Goal: Transaction & Acquisition: Purchase product/service

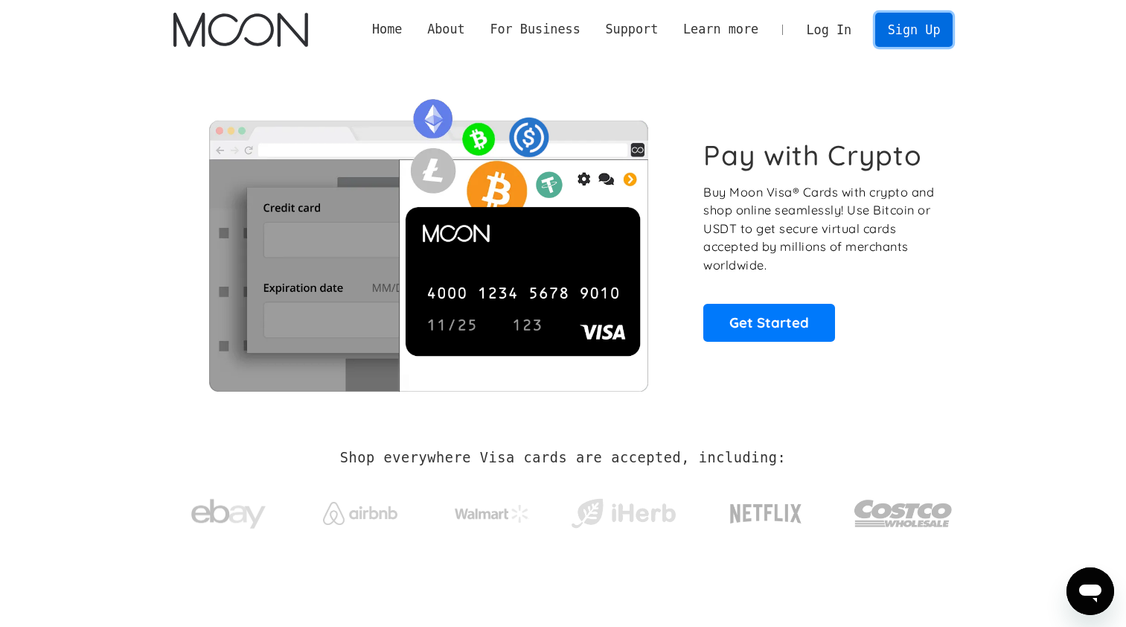
click at [927, 30] on link "Sign Up" at bounding box center [913, 29] width 77 height 33
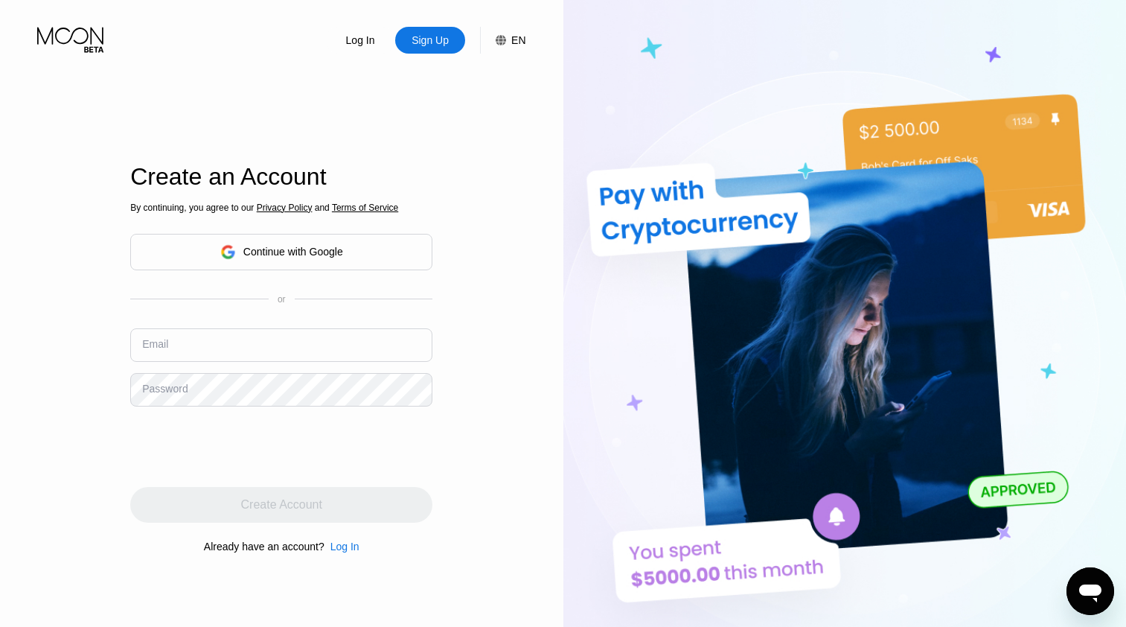
click at [298, 250] on div "Continue with Google" at bounding box center [293, 252] width 100 height 12
click at [251, 345] on input "text" at bounding box center [281, 344] width 302 height 33
click at [497, 496] on div "Log In Sign Up EN Language Select an item Save Create an Account By continuing,…" at bounding box center [281, 344] width 563 height 689
click at [250, 356] on input "text" at bounding box center [281, 344] width 302 height 33
type input "[EMAIL_ADDRESS][DOMAIN_NAME]"
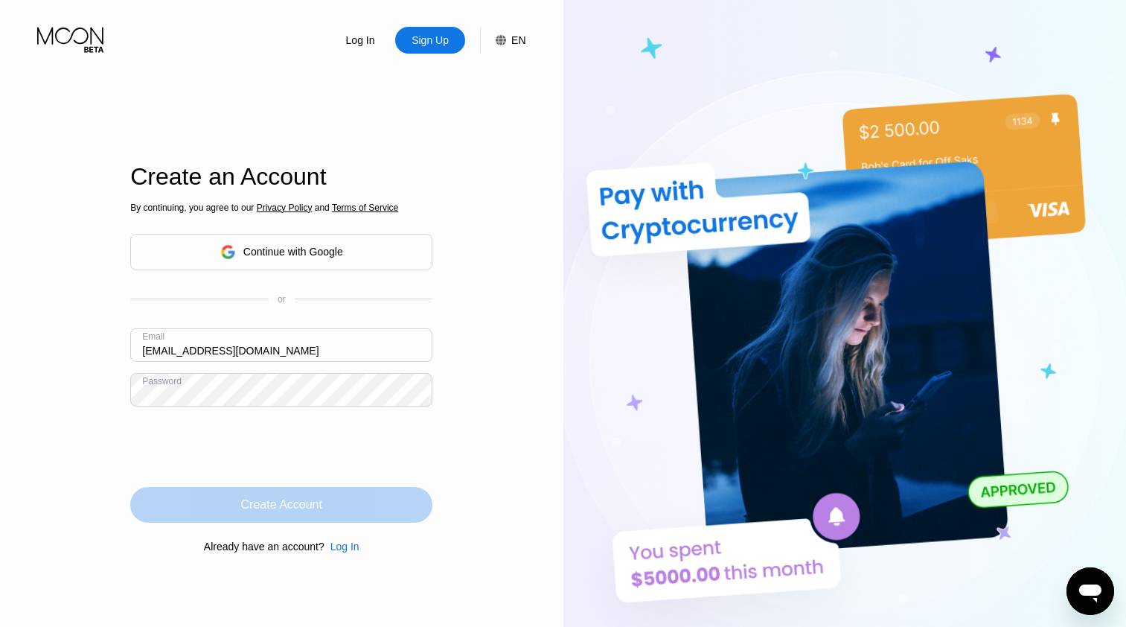
click at [301, 510] on div "Create Account" at bounding box center [281, 504] width 81 height 15
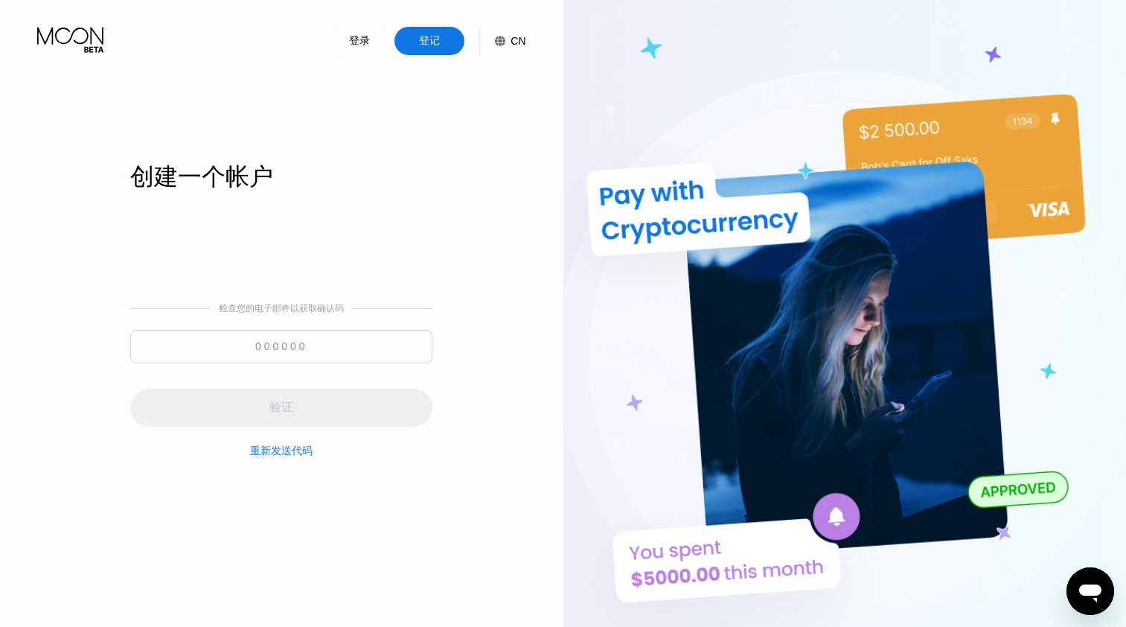
click at [288, 342] on input at bounding box center [281, 346] width 302 height 33
paste input "047412"
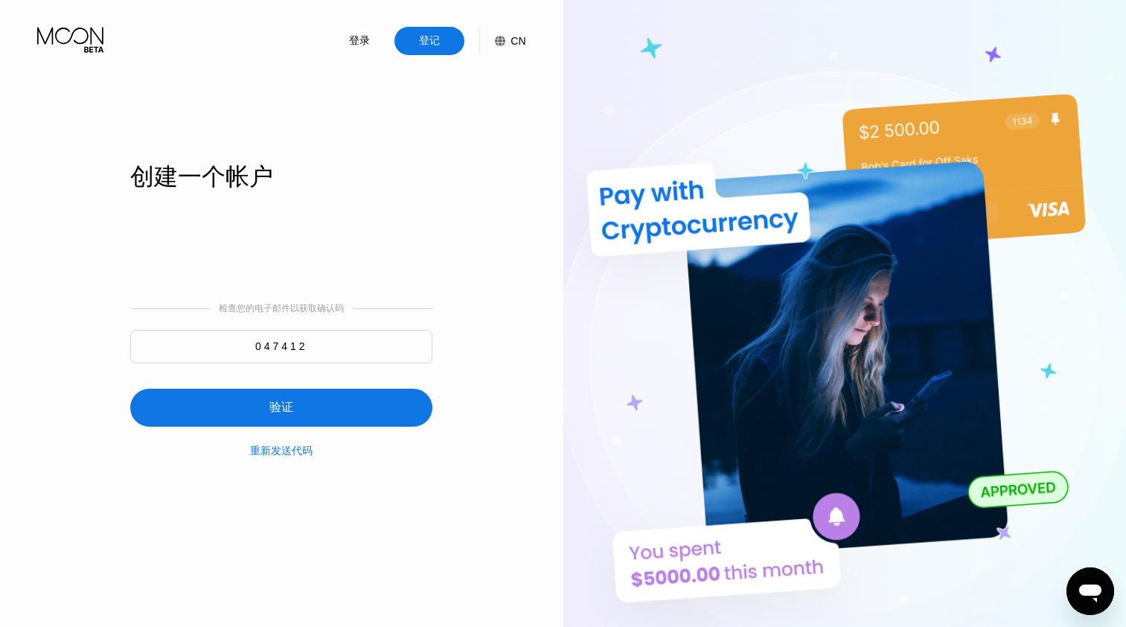
type input "047412"
click at [317, 412] on div "验证" at bounding box center [281, 407] width 302 height 38
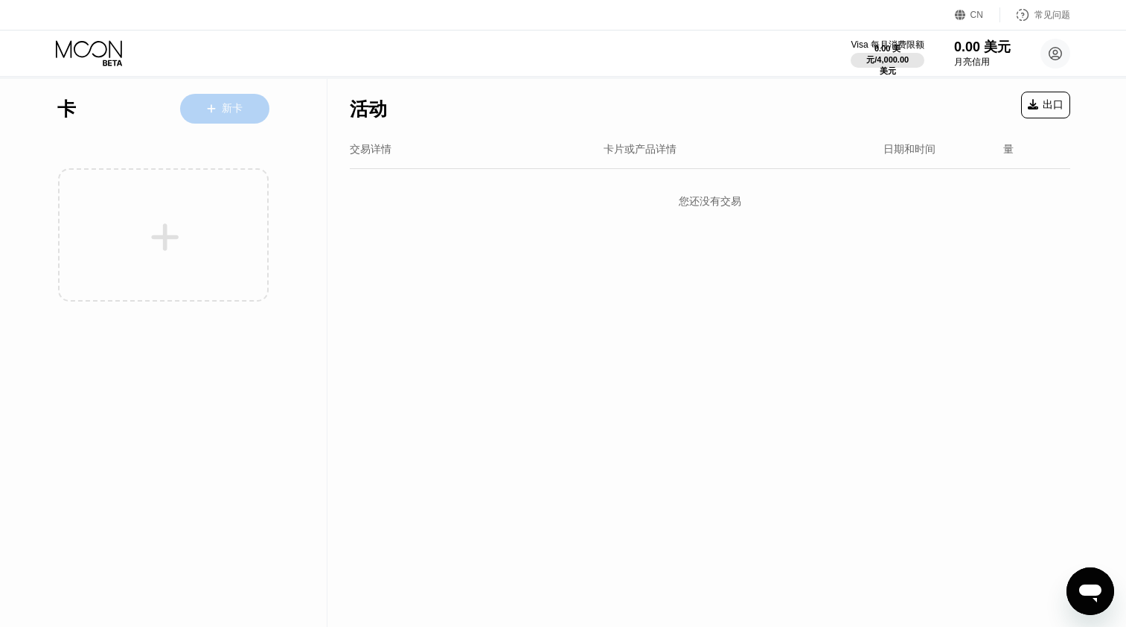
click at [222, 103] on div "新卡" at bounding box center [232, 109] width 21 height 14
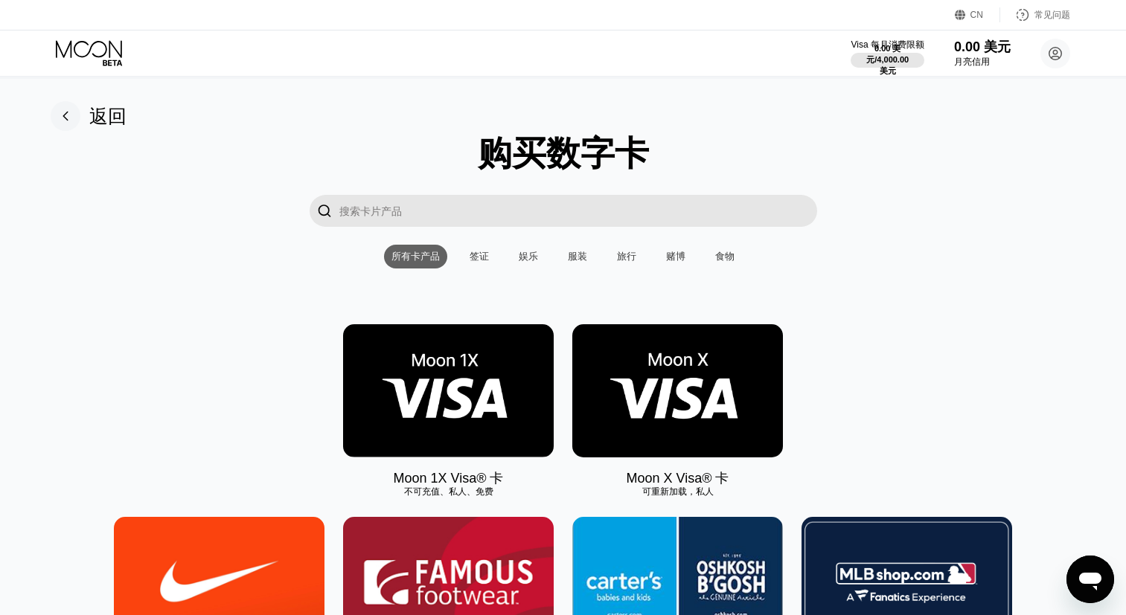
click at [685, 397] on img at bounding box center [677, 390] width 211 height 133
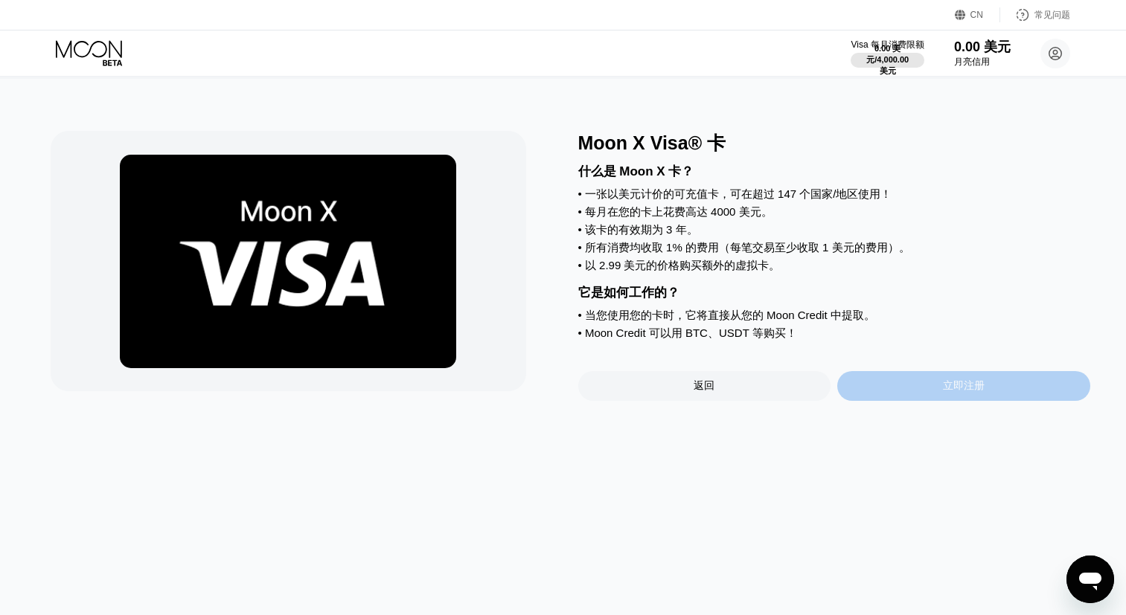
click at [968, 393] on div "立即注册" at bounding box center [964, 386] width 42 height 13
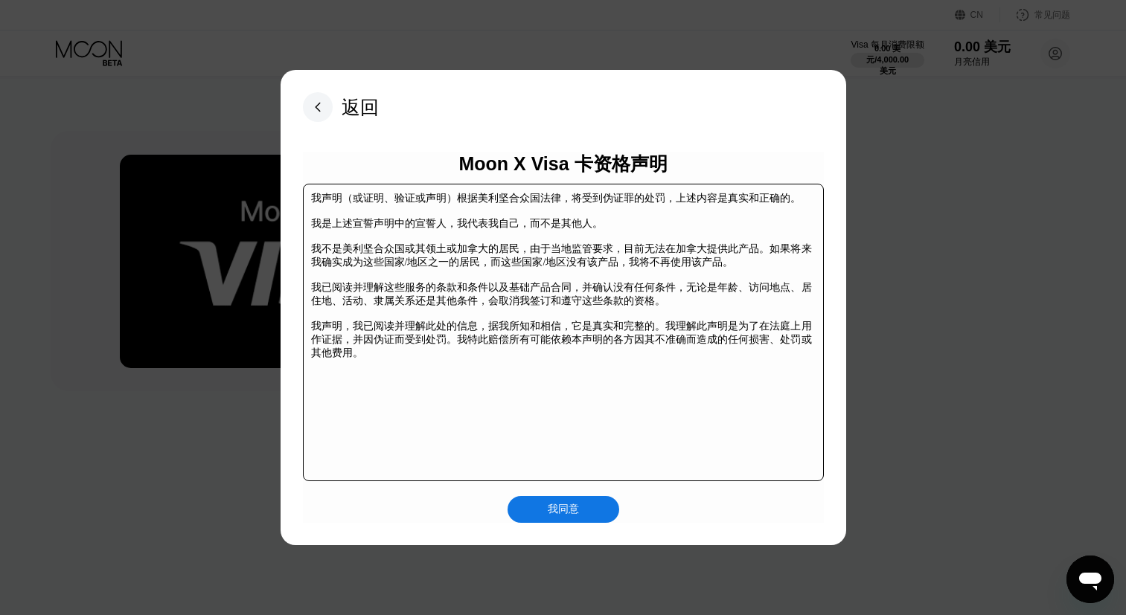
click at [567, 514] on div "我同意" at bounding box center [563, 509] width 31 height 15
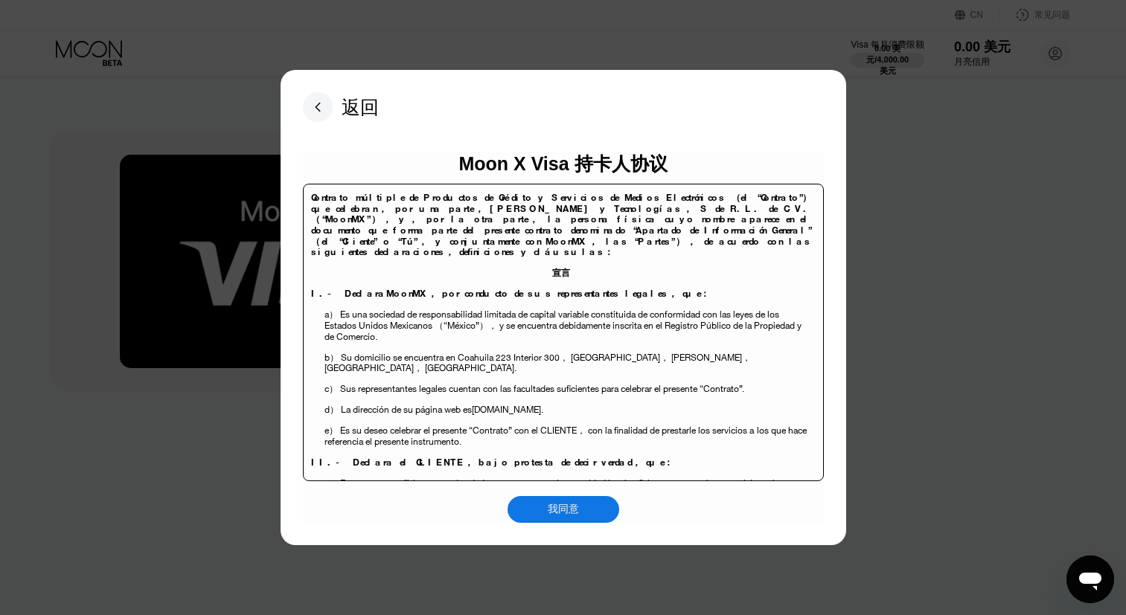
click at [353, 109] on div "返回" at bounding box center [360, 107] width 37 height 25
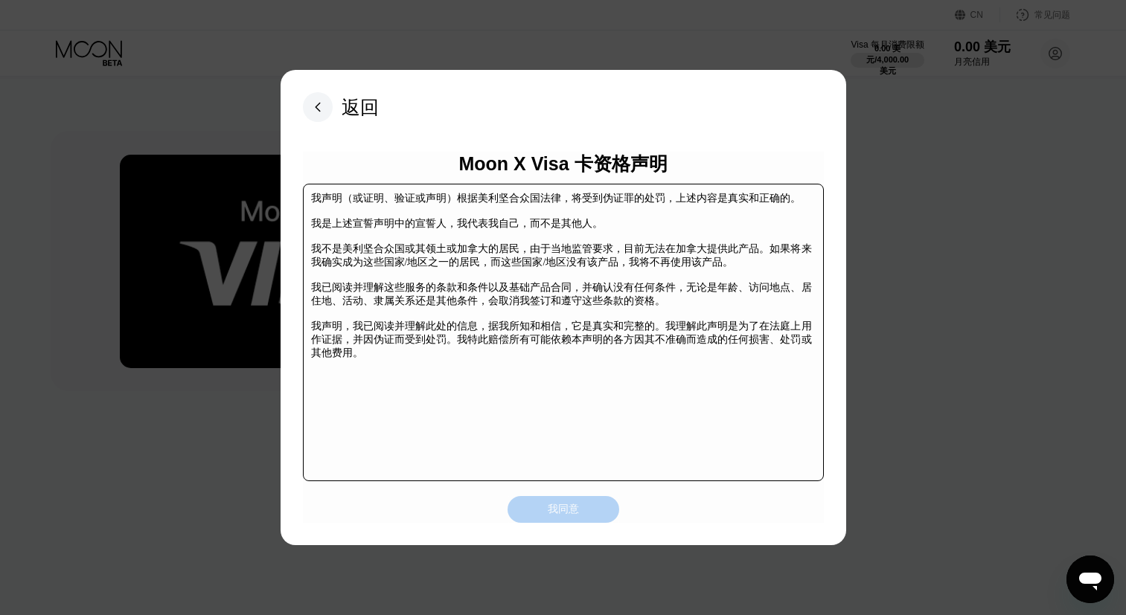
click at [575, 516] on div "我同意" at bounding box center [563, 509] width 31 height 15
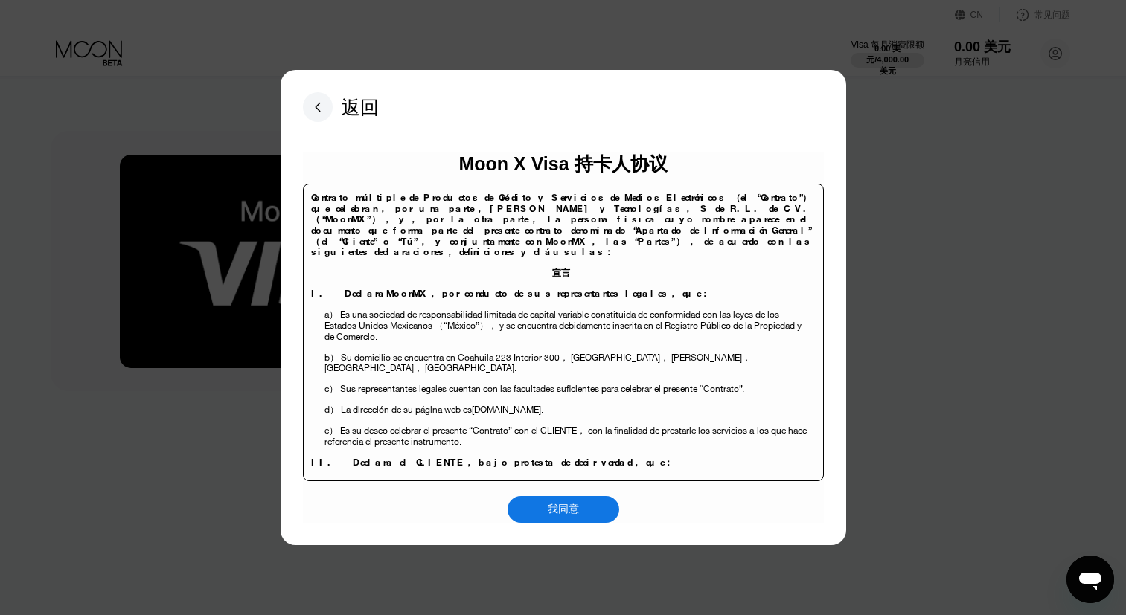
click at [566, 508] on div "我同意" at bounding box center [563, 509] width 31 height 15
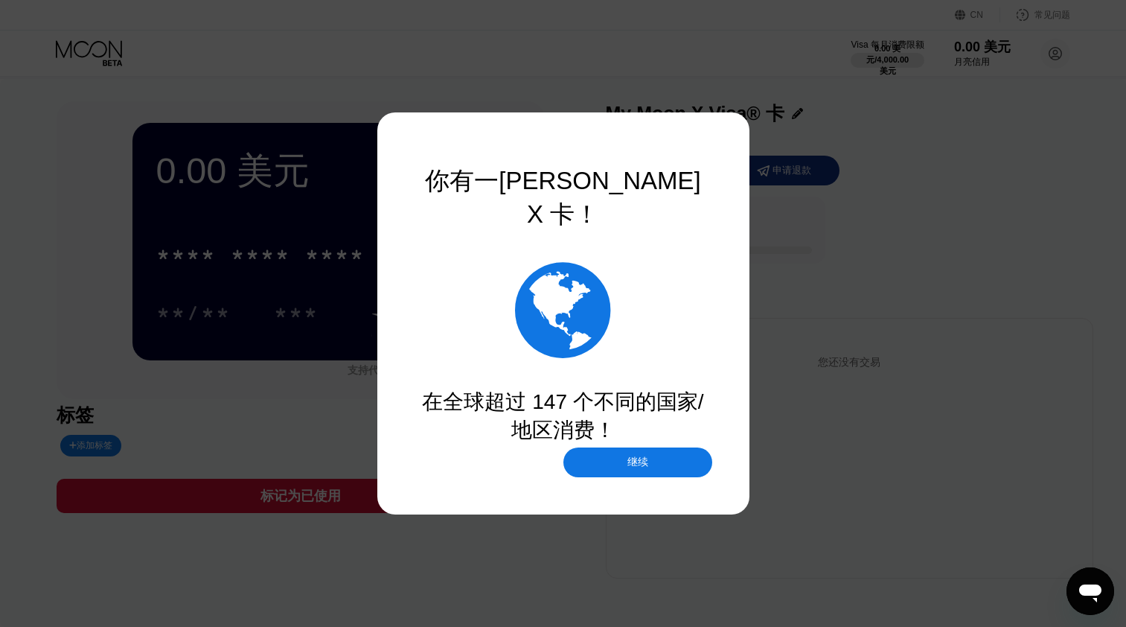
click at [642, 464] on div "继续" at bounding box center [637, 461] width 21 height 13
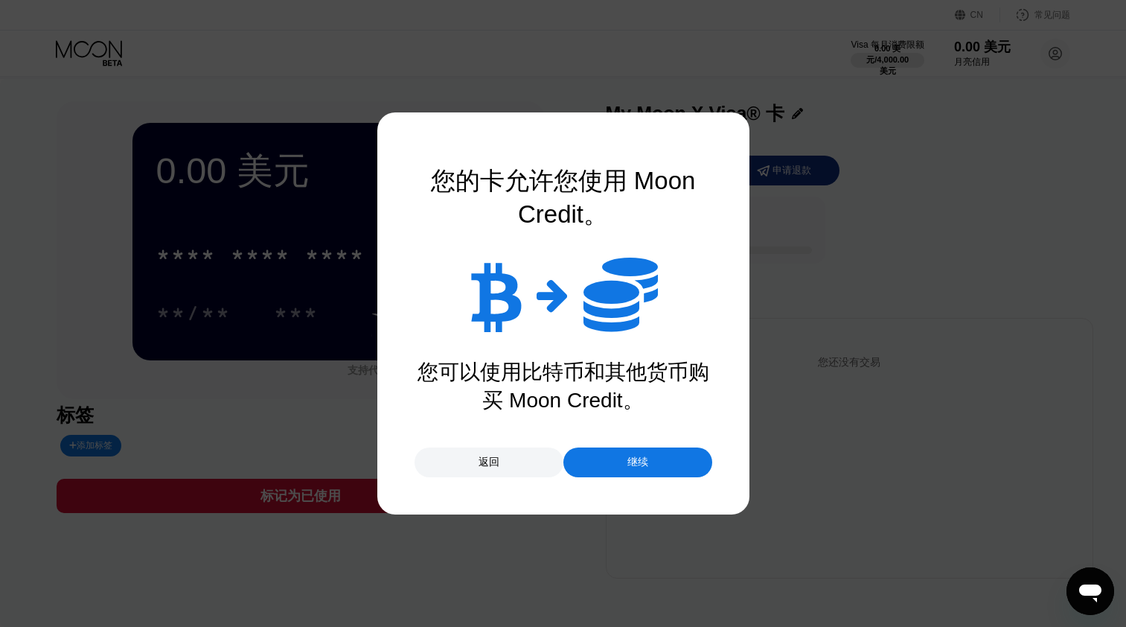
click at [624, 464] on div "继续" at bounding box center [637, 462] width 149 height 30
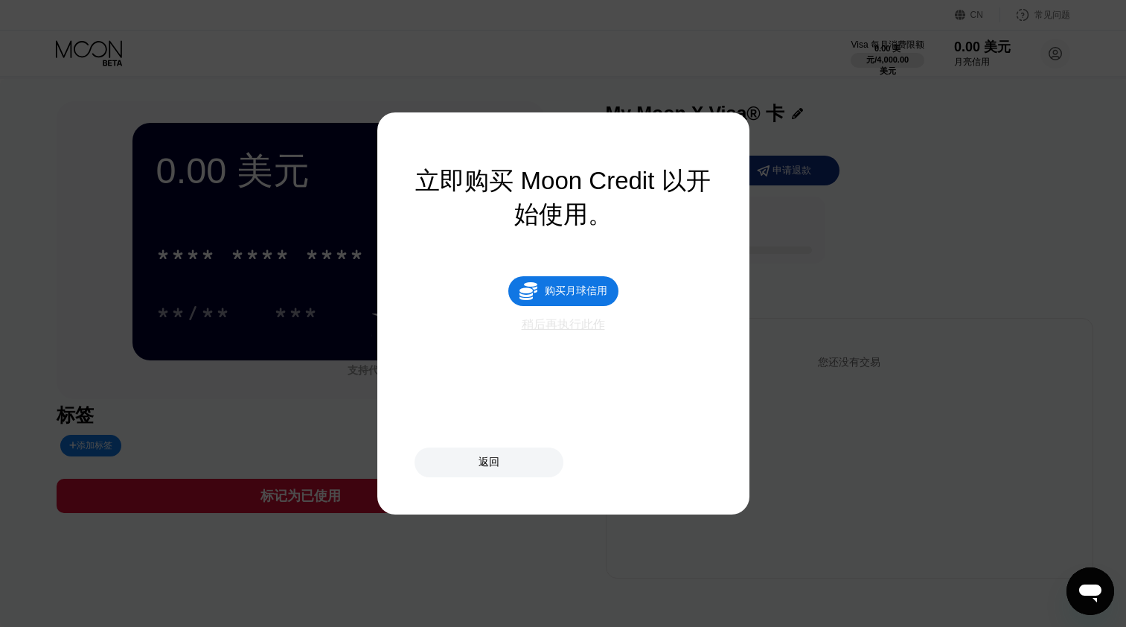
click at [566, 333] on div "稍后再执行此作" at bounding box center [563, 325] width 83 height 16
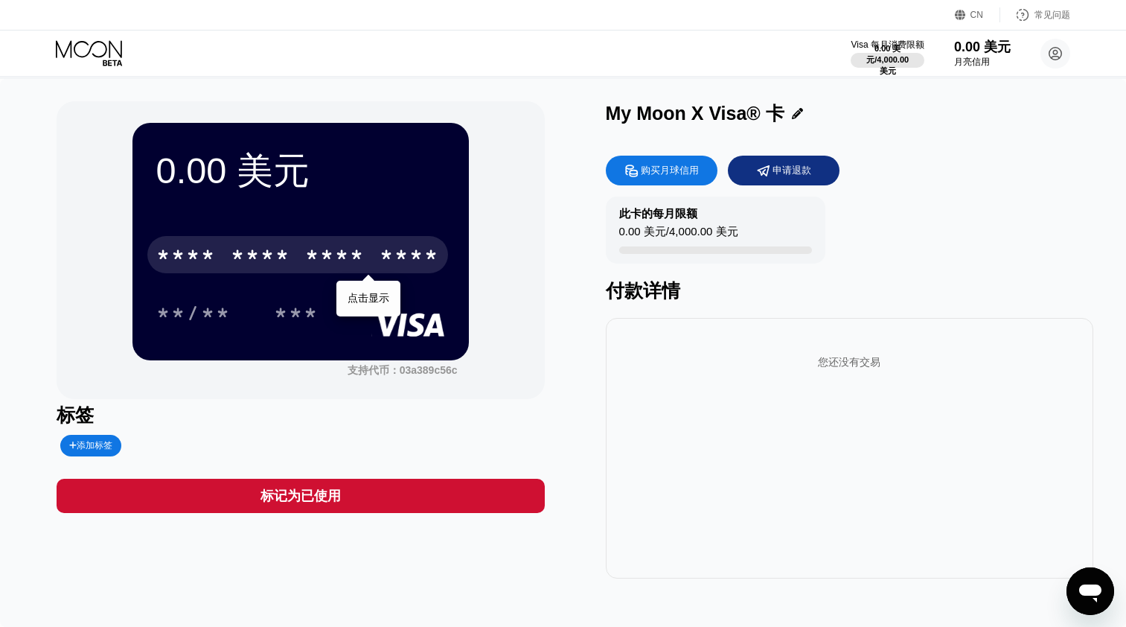
click at [205, 250] on div "* * * *" at bounding box center [186, 257] width 60 height 24
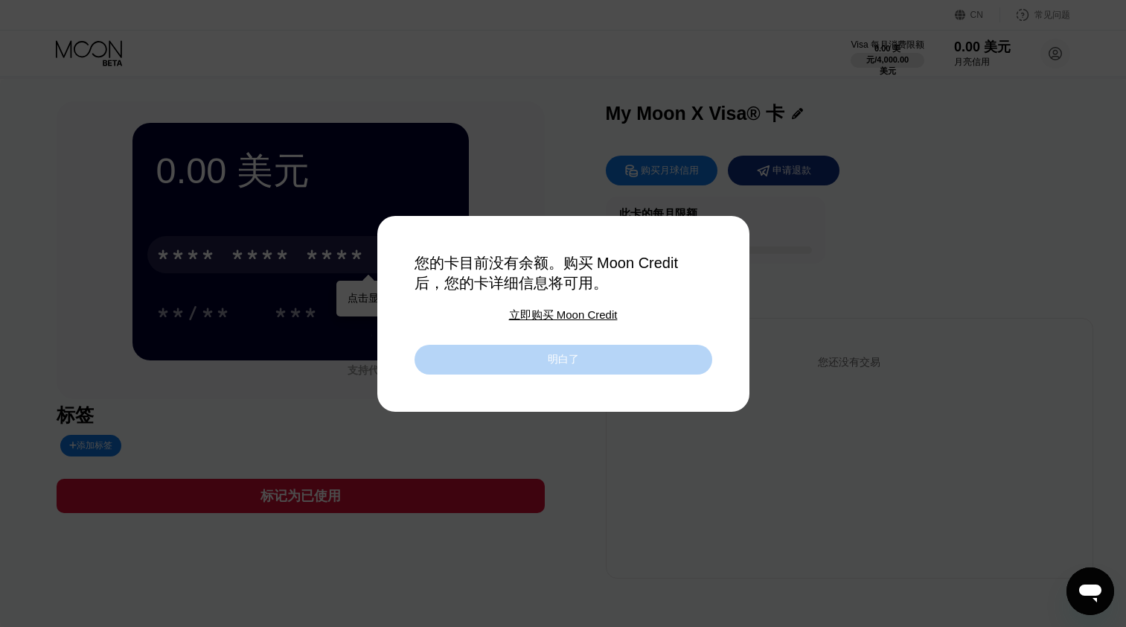
click at [592, 371] on div "明白了" at bounding box center [564, 360] width 298 height 30
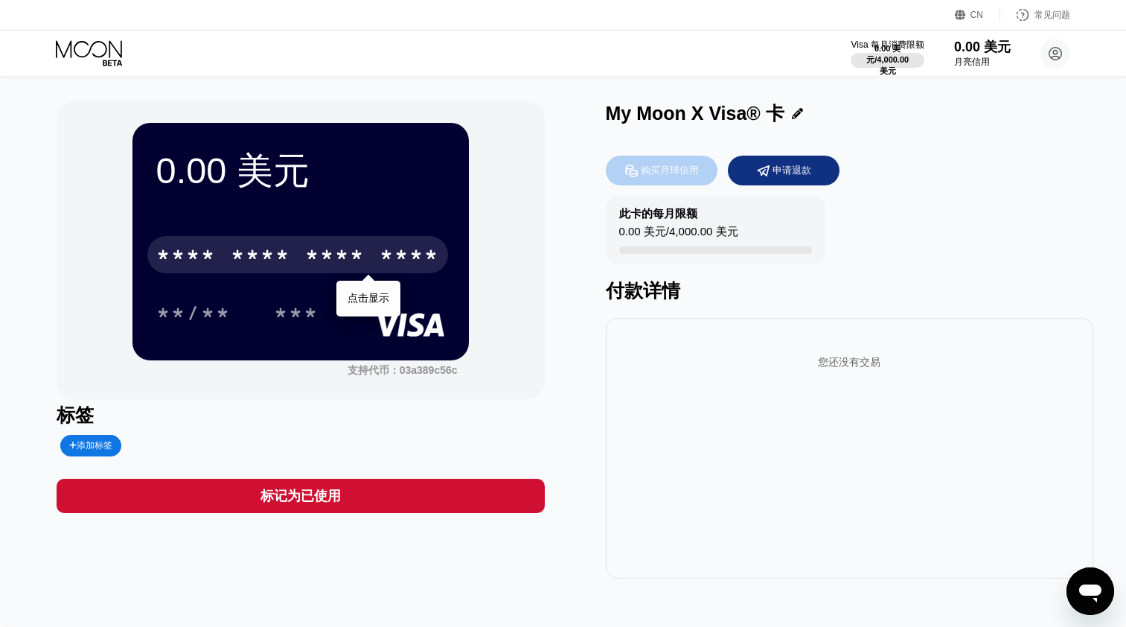
click at [657, 174] on div "购买月球信用" at bounding box center [670, 170] width 58 height 15
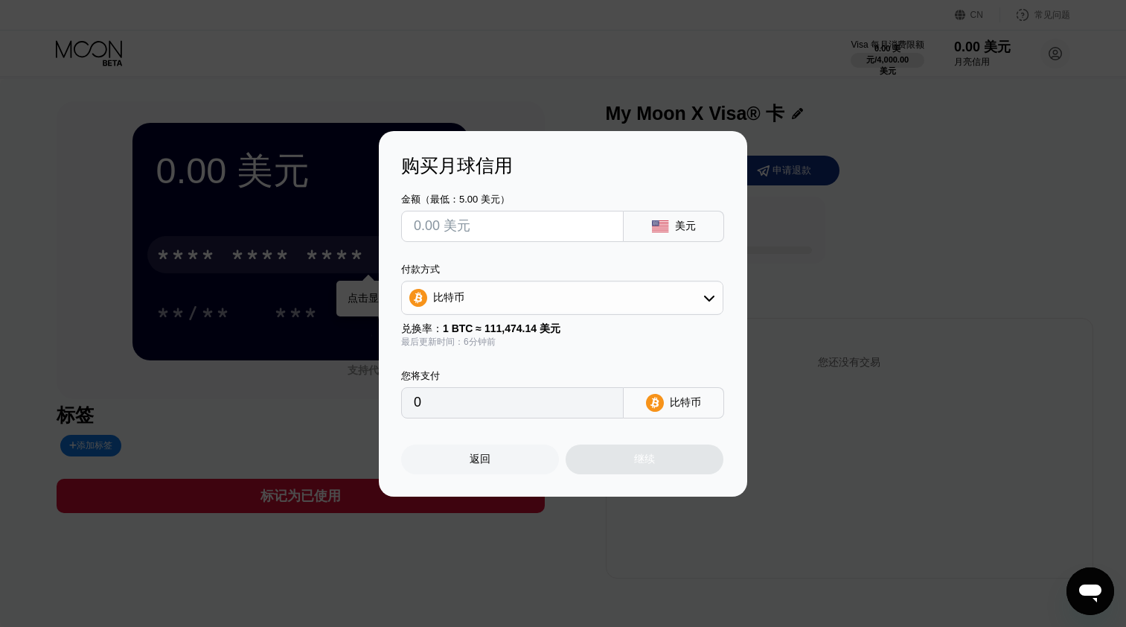
click at [518, 225] on input "text" at bounding box center [512, 226] width 197 height 30
type input "$6"
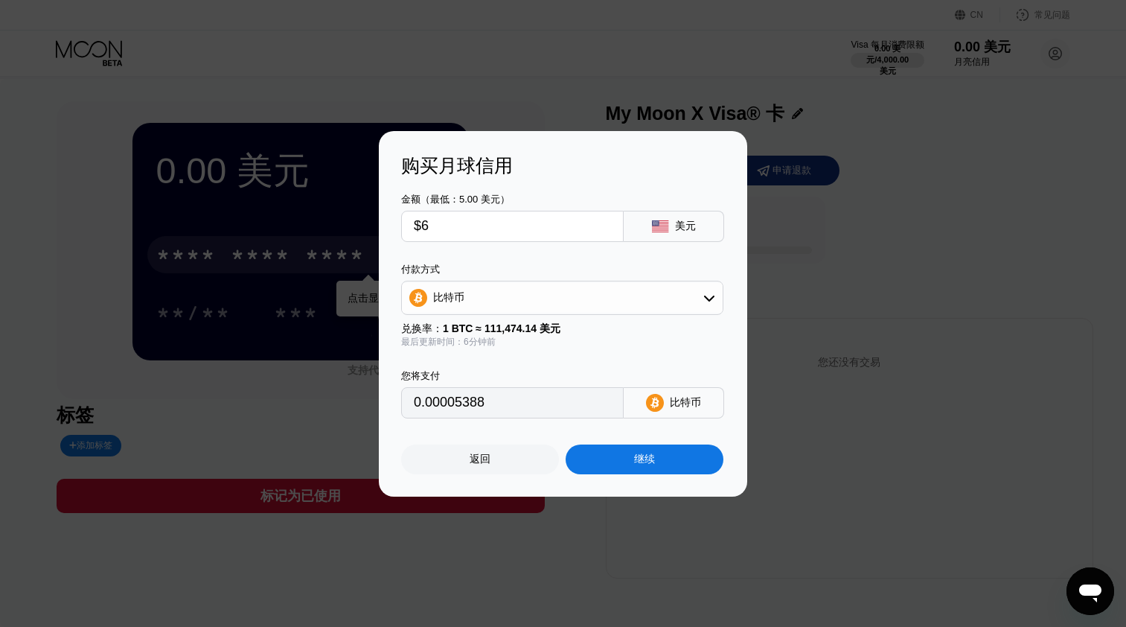
type input "0.00005388"
type input "$6"
click at [546, 301] on div "比特币" at bounding box center [562, 298] width 321 height 30
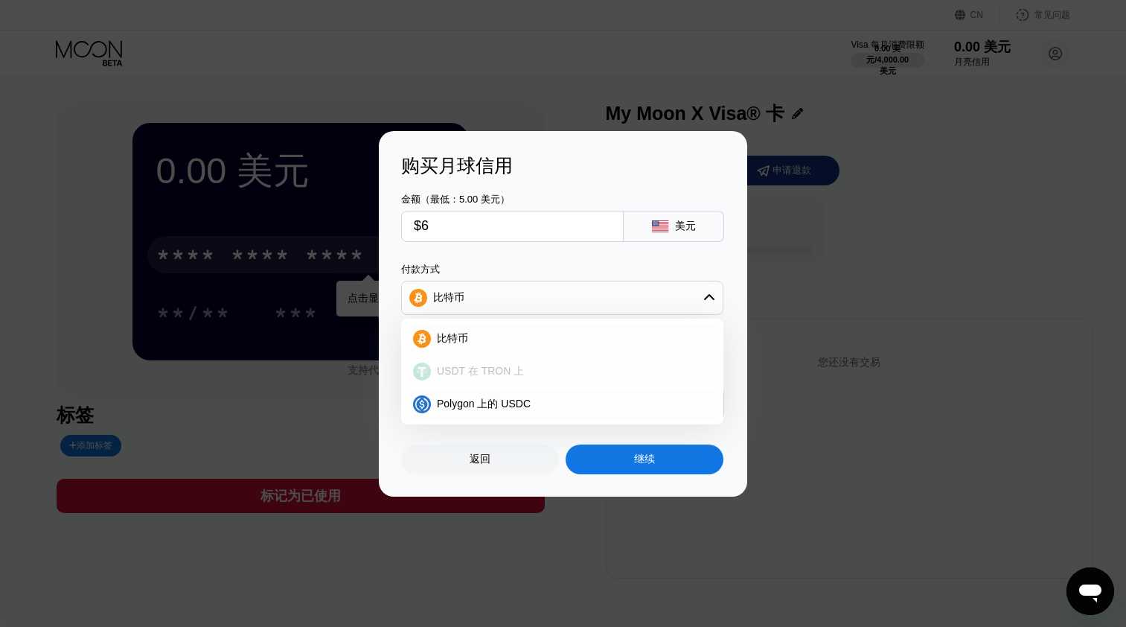
click at [516, 369] on span "USDT 在 TRON 上" at bounding box center [480, 371] width 87 height 13
type input "6.06"
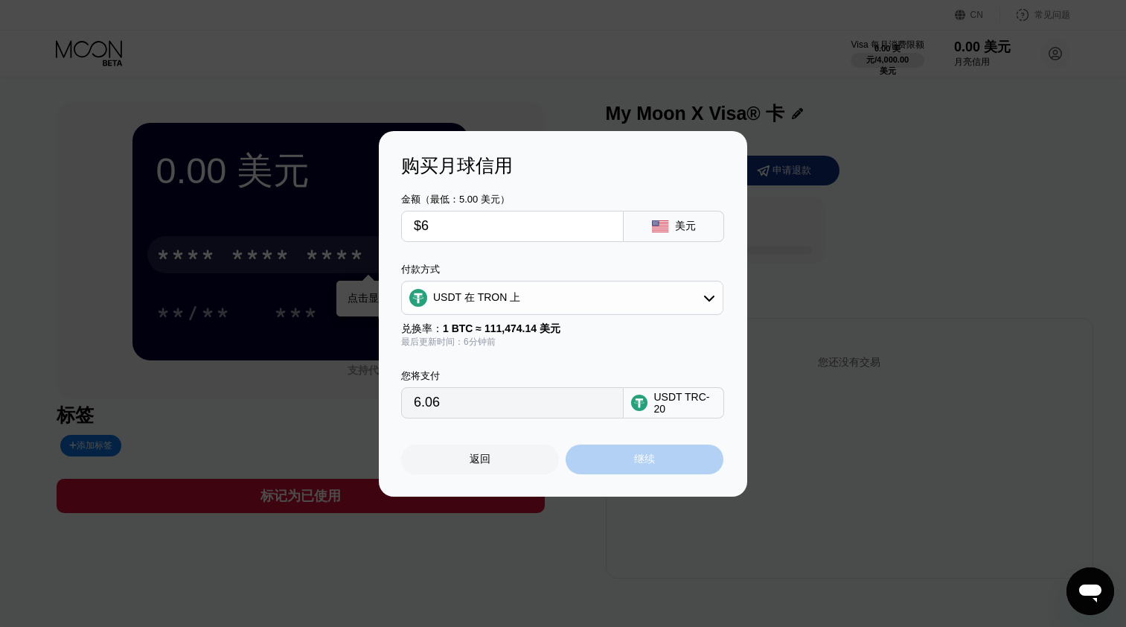
click at [644, 463] on div "继续" at bounding box center [644, 458] width 21 height 13
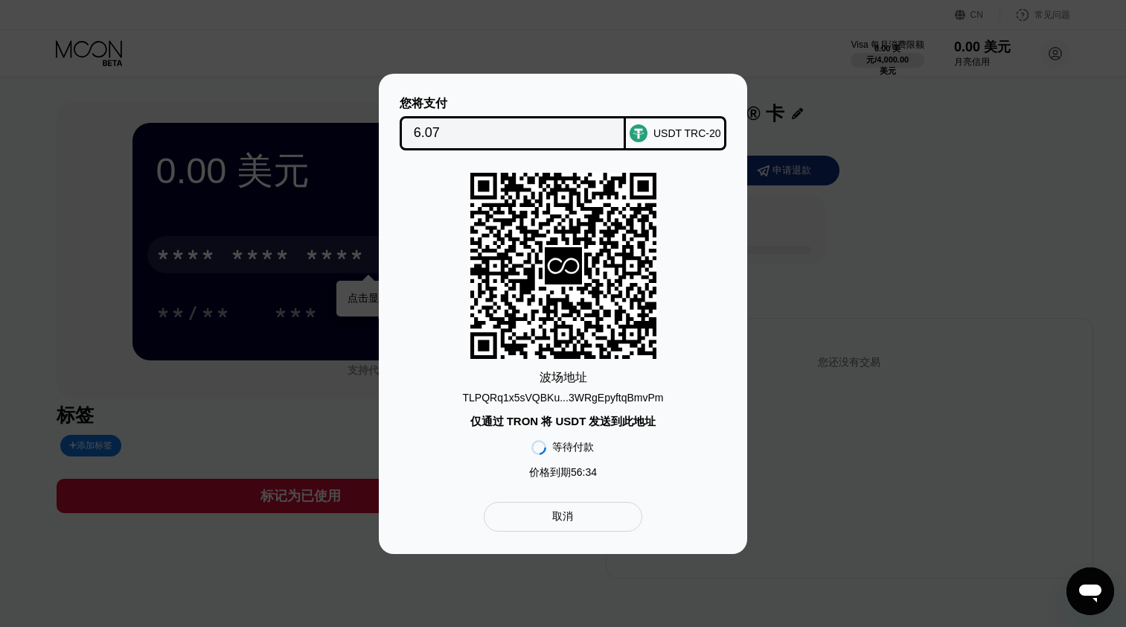
click at [653, 397] on div "TLPQRq1x5sVQBKu...3WRgEpyftqBmvPm" at bounding box center [563, 397] width 201 height 12
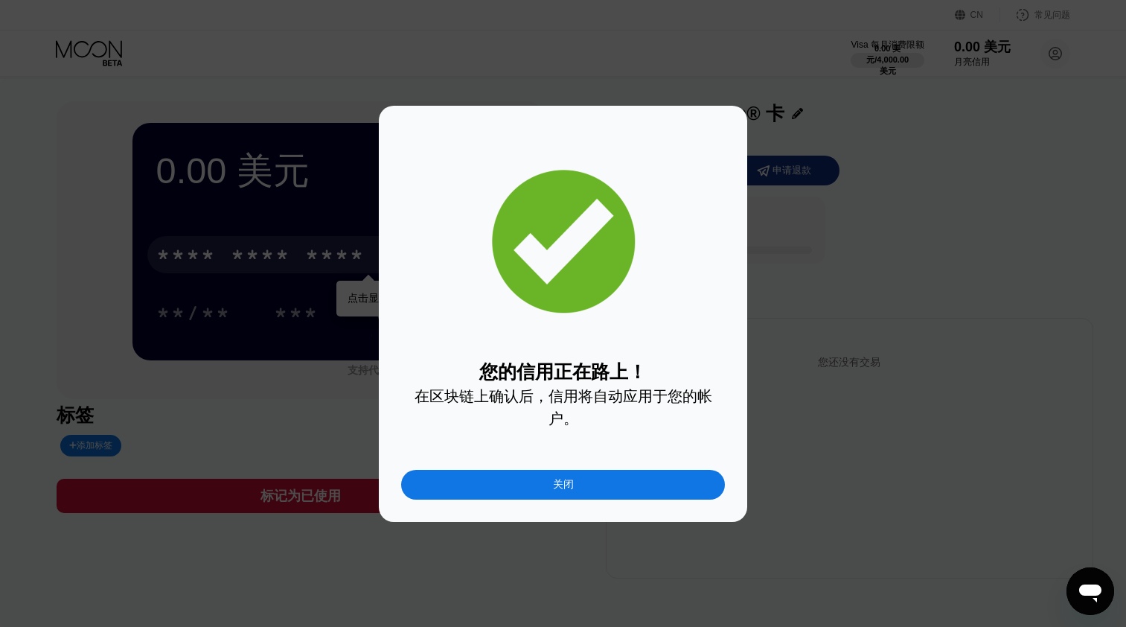
click at [559, 491] on div "关闭" at bounding box center [563, 484] width 21 height 13
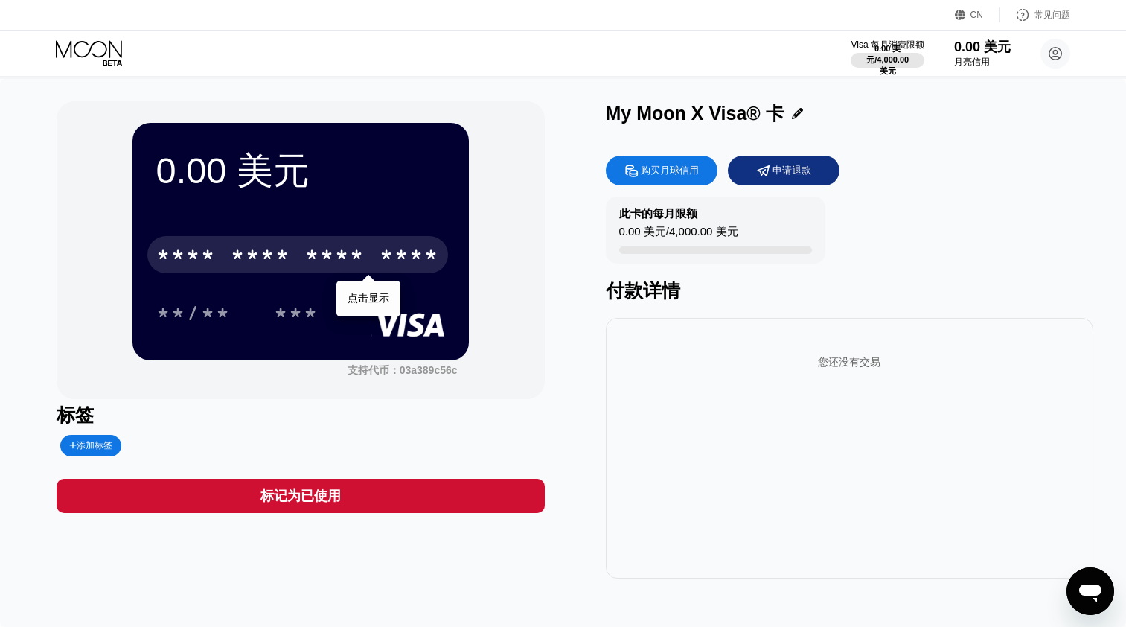
click at [316, 260] on div "* * * *" at bounding box center [335, 257] width 60 height 24
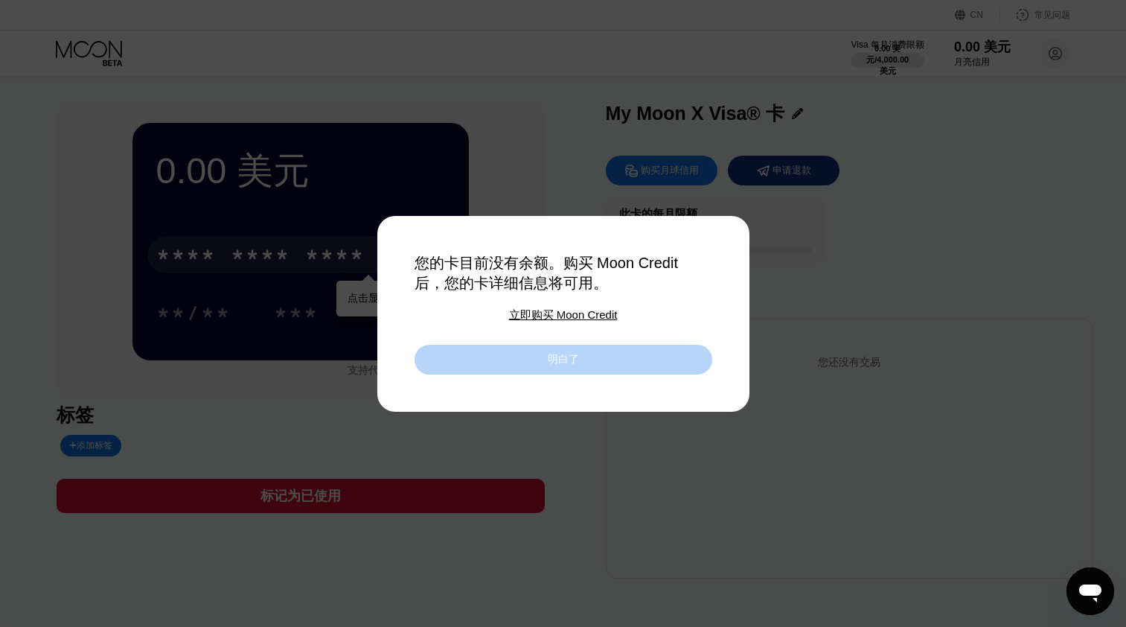
click at [598, 357] on div "明白了" at bounding box center [564, 360] width 298 height 30
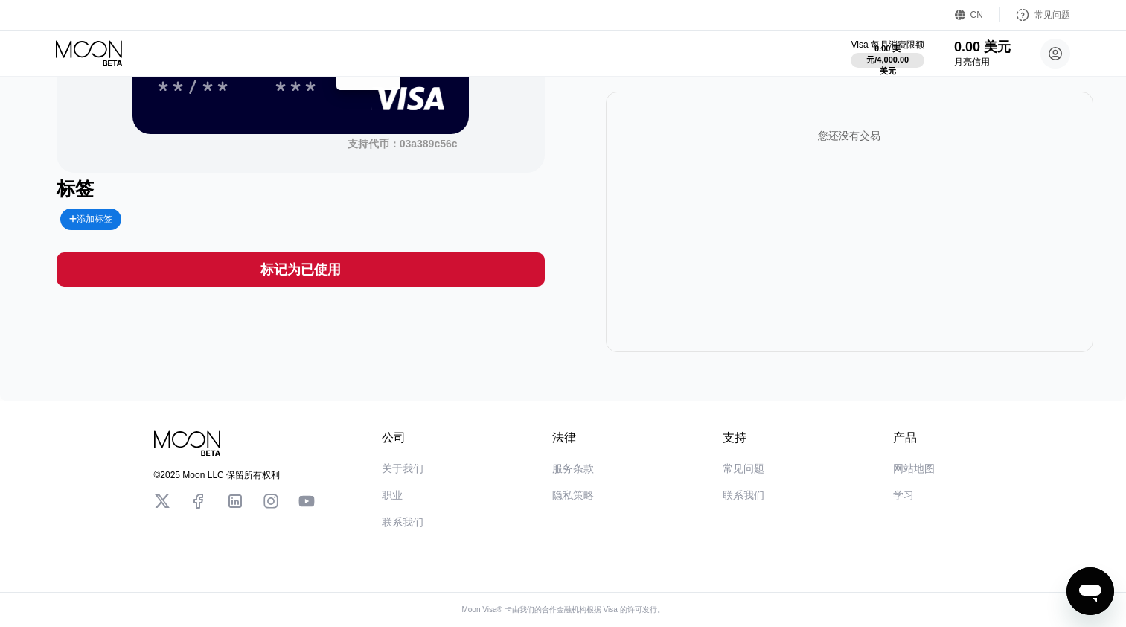
scroll to position [9, 0]
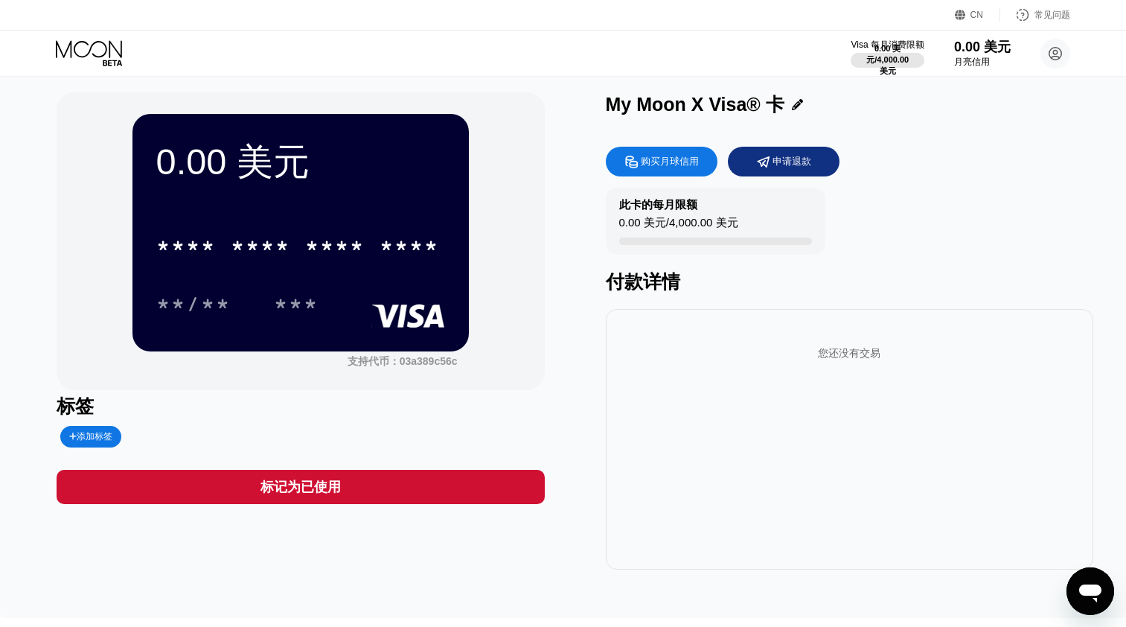
click at [565, 363] on div "0.00 美元 * * * * * * * * * * * * **** **/** *** 支持代币：03a389c56c 标签 添加标签 标记为已使用 M…" at bounding box center [564, 330] width 1014 height 477
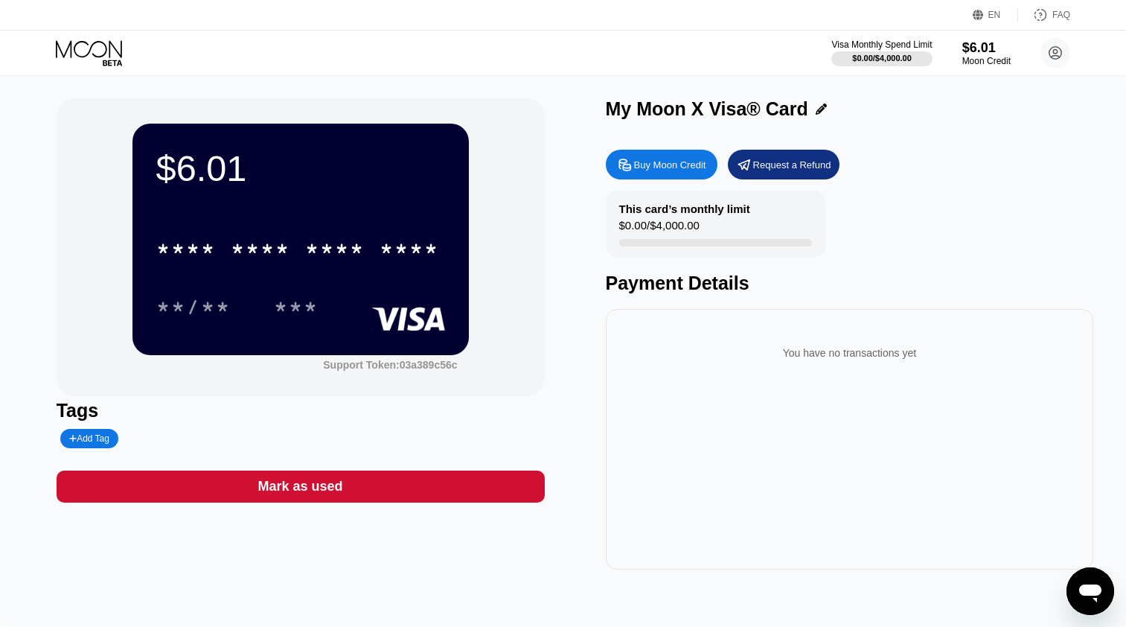
click at [555, 344] on div "$6.01 * * * * * * * * * * * * **** **/** *** Support Token: 03a389c56c Tags Add…" at bounding box center [564, 333] width 1014 height 471
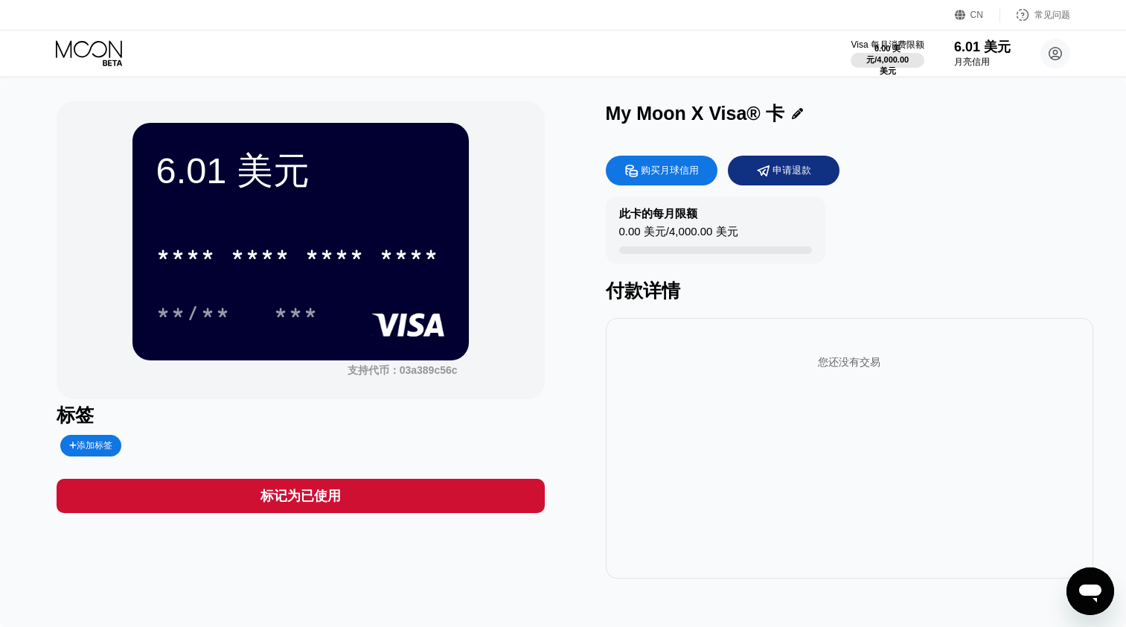
click at [978, 13] on div "CN" at bounding box center [976, 15] width 13 height 10
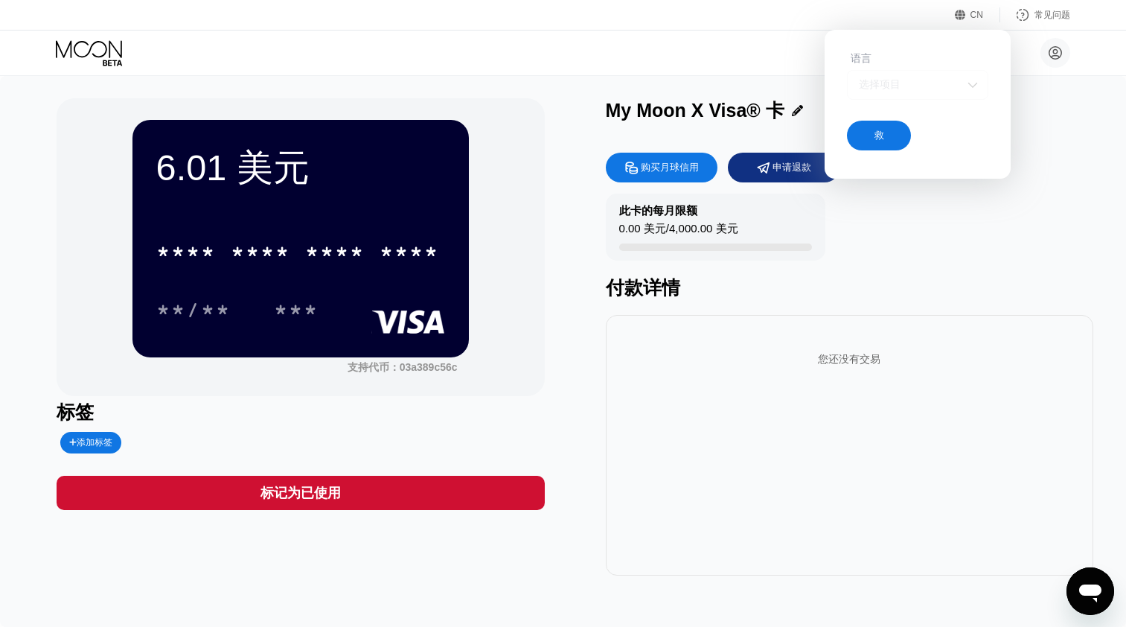
click at [917, 83] on div "选择项目" at bounding box center [906, 84] width 103 height 13
click at [928, 257] on div "此卡的每月限额 0.00 美元/4,000.00 美元 付款详情" at bounding box center [850, 246] width 488 height 106
click at [1072, 590] on div "打开消息传送窗口" at bounding box center [1090, 591] width 45 height 45
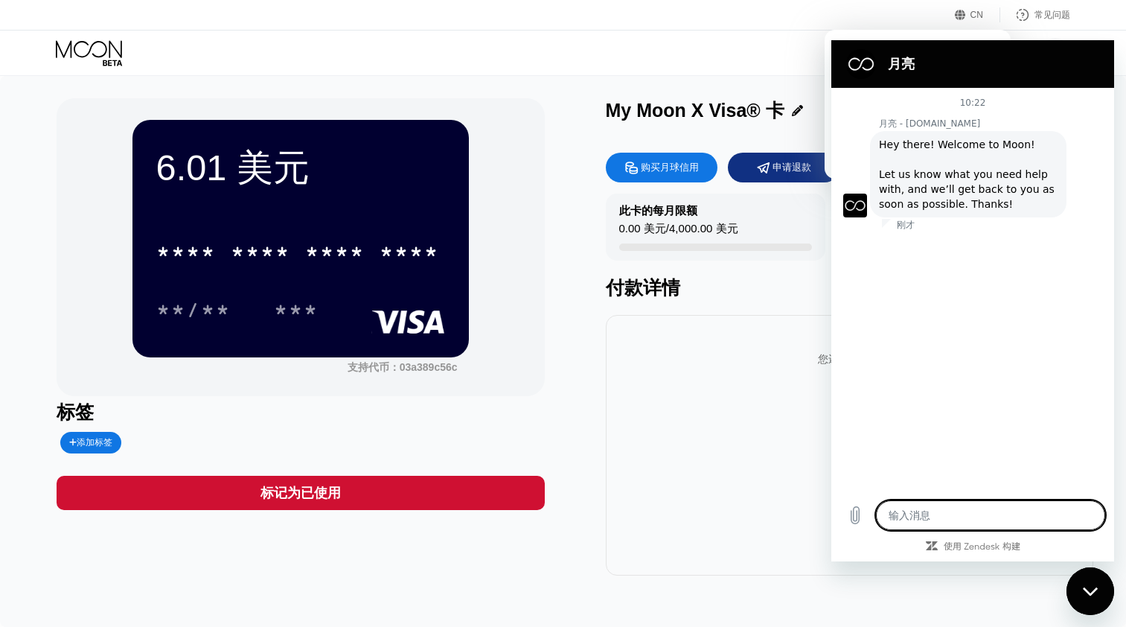
type textarea "x"
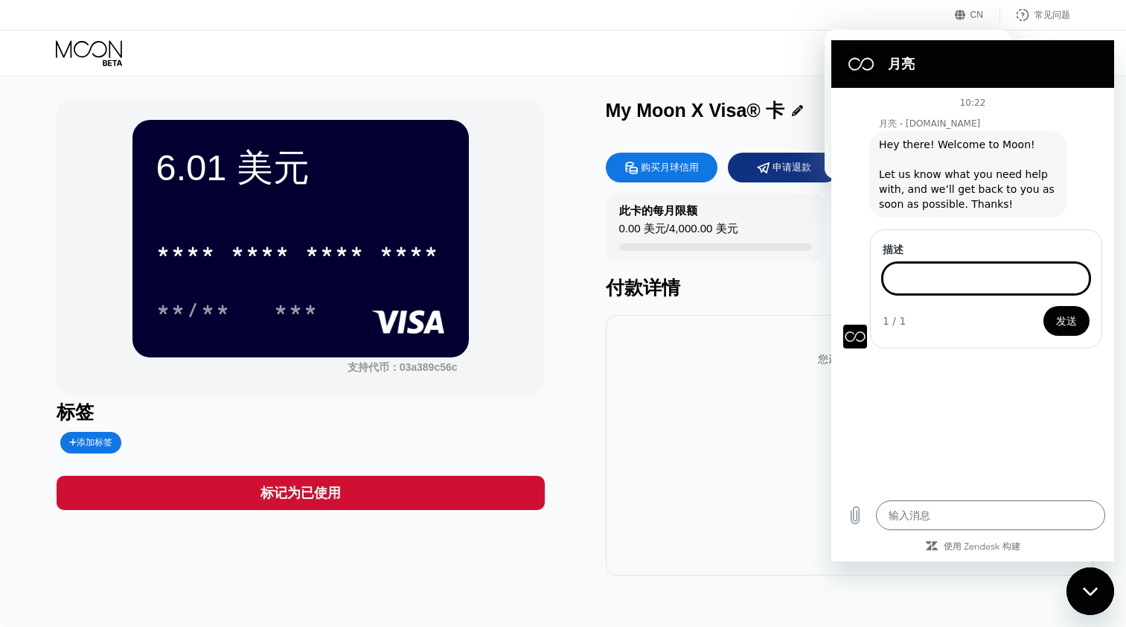
type input "y"
type input "i"
drag, startPoint x: 992, startPoint y: 275, endPoint x: 694, endPoint y: 257, distance: 299.0
click at [831, 257] on html "月亮 10:22 月亮 - paywithmoon.com Moon - paywithmoon.com 说： Hey there! Welcome to M…" at bounding box center [972, 300] width 283 height 521
paste input "Apple mobile client download address"
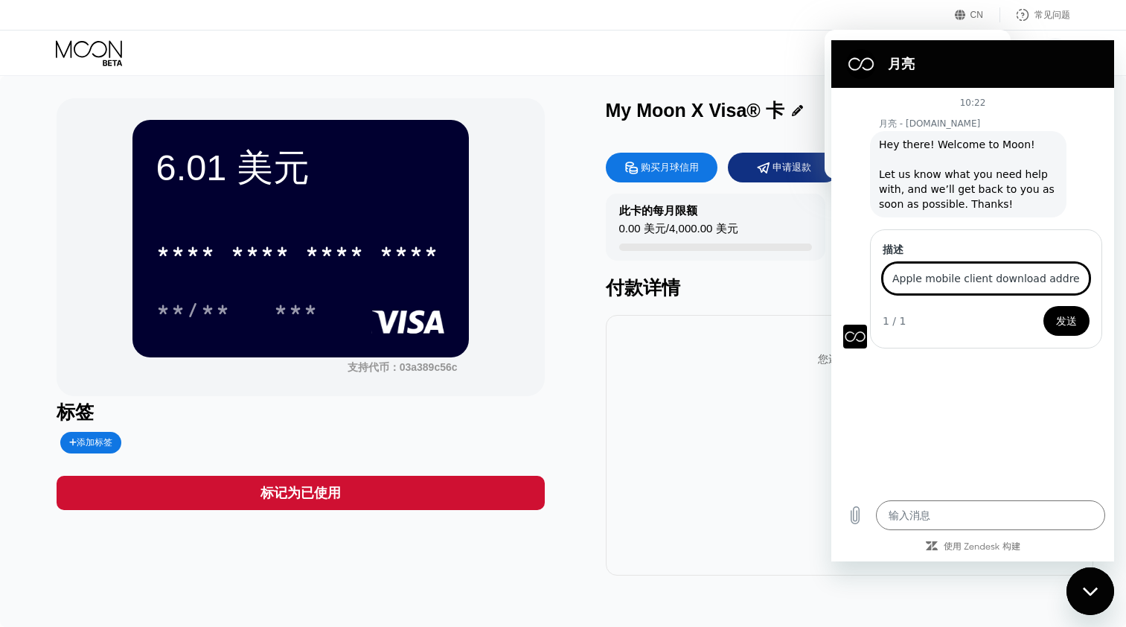
scroll to position [0, 3]
type input "Apple mobile client download address"
click at [1064, 319] on span "发送" at bounding box center [1066, 321] width 21 height 18
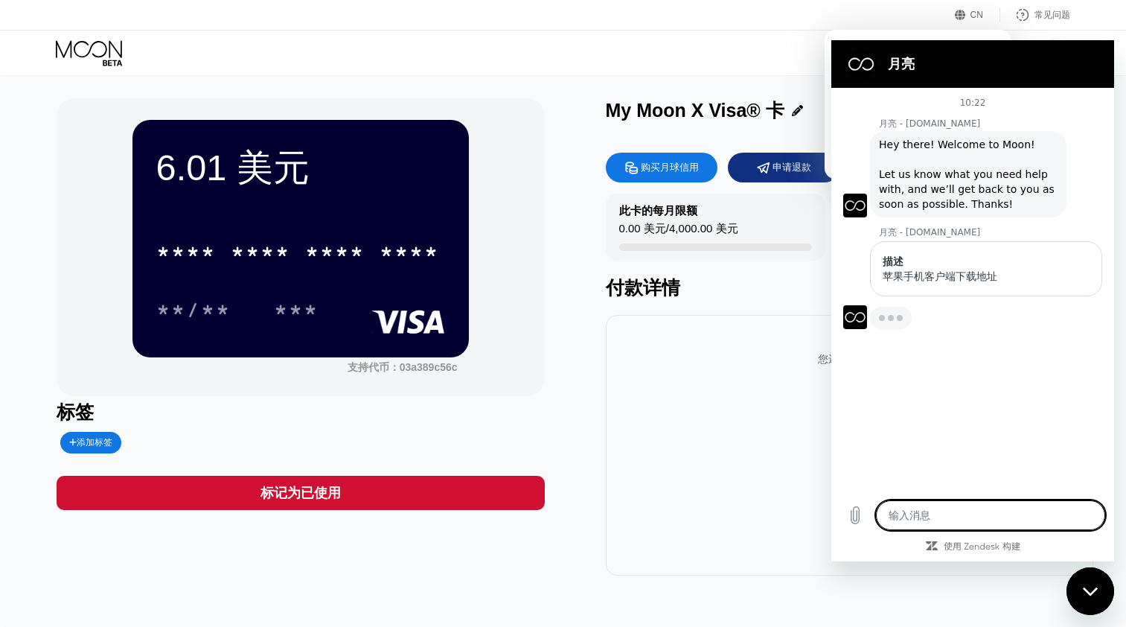
type textarea "x"
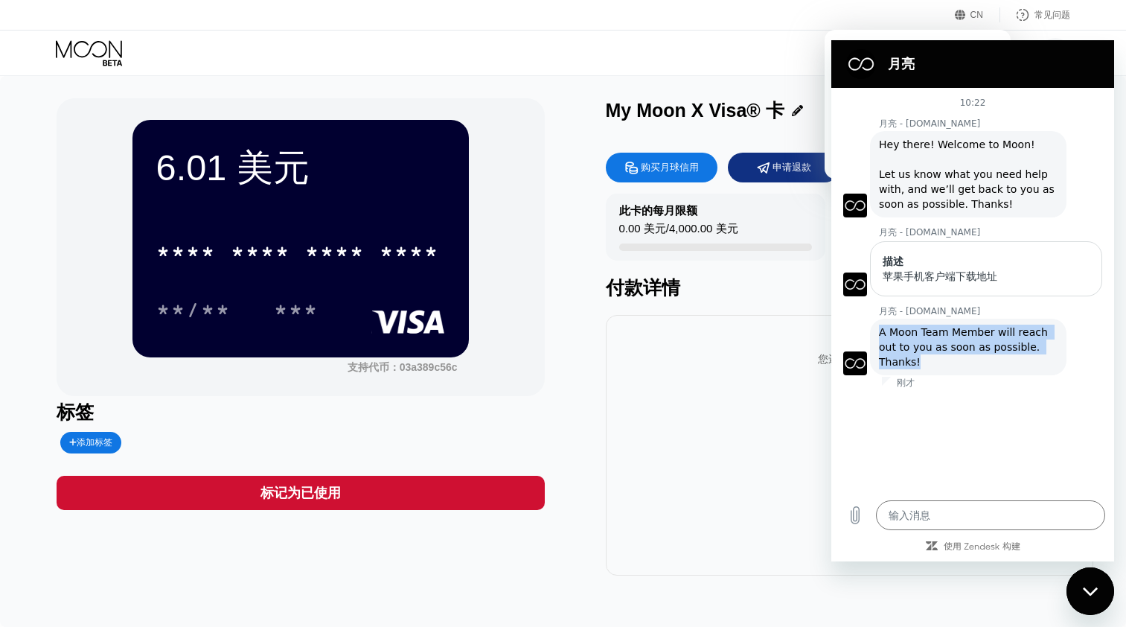
drag, startPoint x: 923, startPoint y: 362, endPoint x: 877, endPoint y: 333, distance: 53.5
click at [877, 333] on div "Moon - paywithmoon.com 说： A Moon Team Member will reach out to you as soon as p…" at bounding box center [968, 347] width 196 height 57
copy span "A Moon Team Member will reach out to you as soon as possible. Thanks!"
click at [943, 415] on div "10:22 月亮 - paywithmoon.com Moon - paywithmoon.com 说： Hey there! Welcome to Moon…" at bounding box center [972, 289] width 283 height 403
click at [578, 413] on div "6.01 美元 * * * * * * * * * * * * **** **/** *** 支持代币：03a389c56c 标签 添加标签 标记为已使用 M…" at bounding box center [564, 336] width 1014 height 477
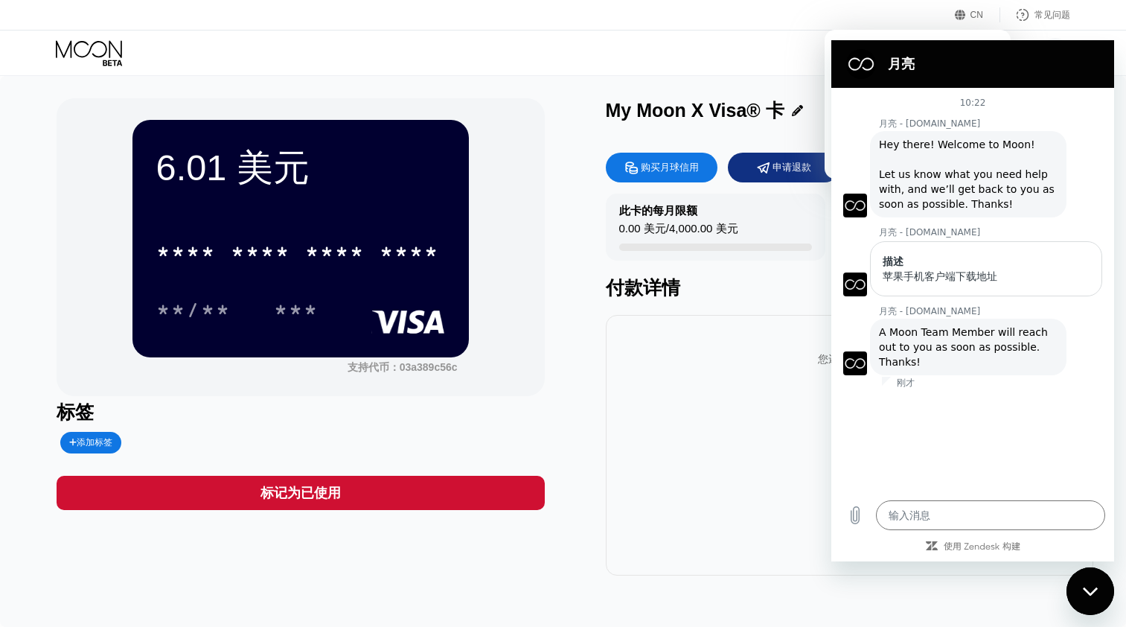
click at [715, 477] on div "您还没有交易" at bounding box center [850, 445] width 488 height 260
click at [701, 397] on div "您还没有交易" at bounding box center [850, 445] width 488 height 260
click at [1058, 15] on div "常见问题" at bounding box center [1052, 15] width 36 height 13
click at [673, 470] on div "您还没有交易" at bounding box center [850, 445] width 488 height 260
click at [505, 421] on div "标签" at bounding box center [301, 412] width 488 height 25
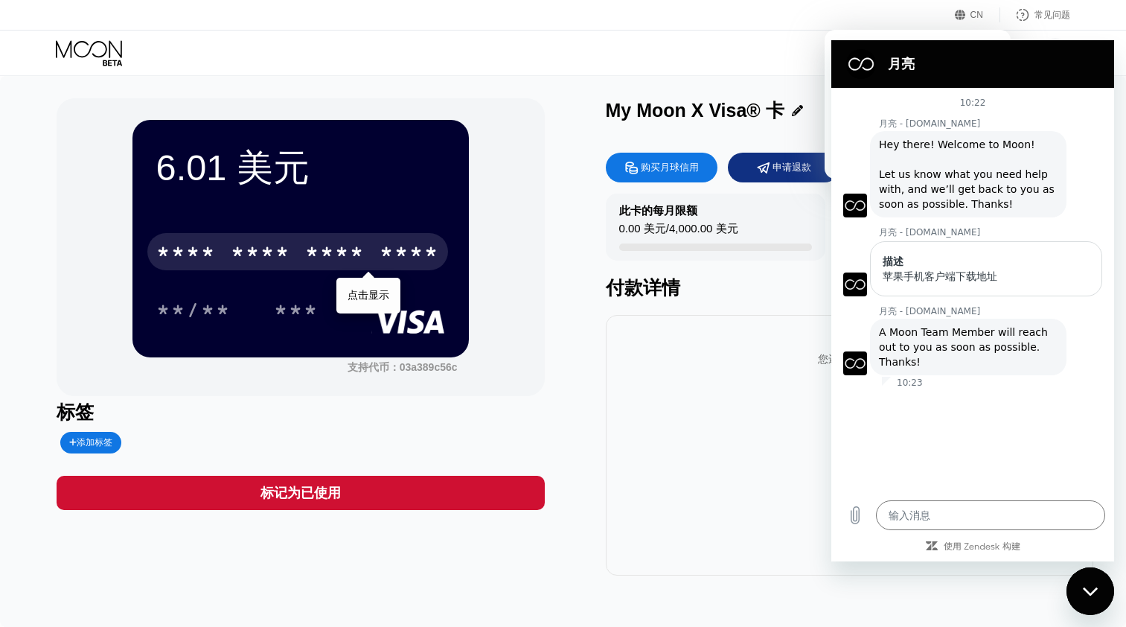
click at [353, 259] on div "* * * *" at bounding box center [335, 254] width 60 height 24
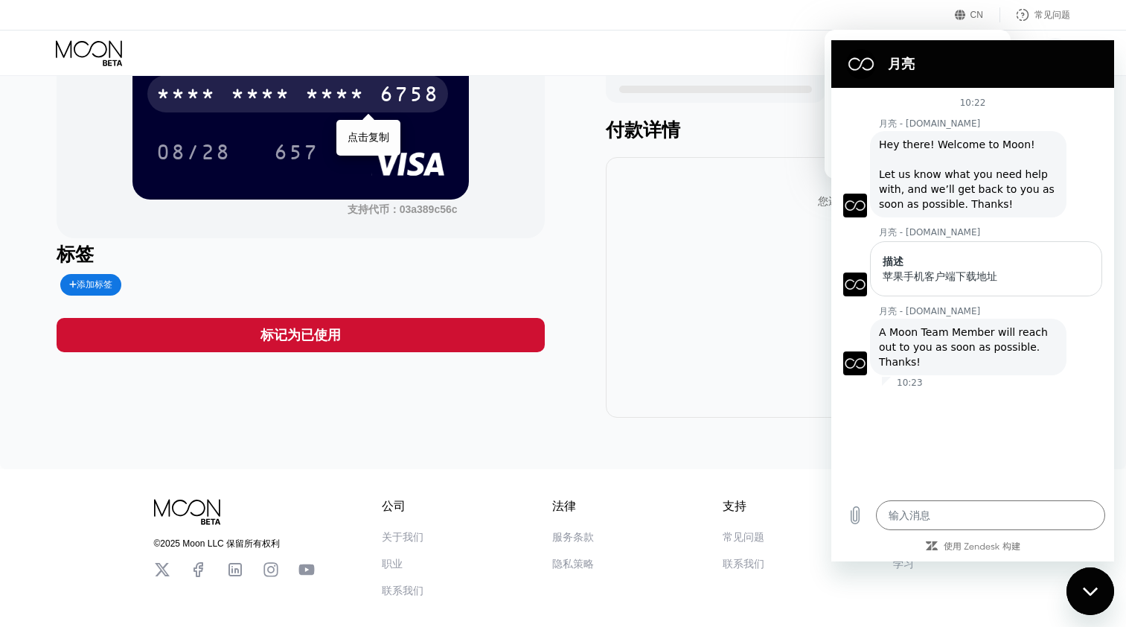
scroll to position [9, 0]
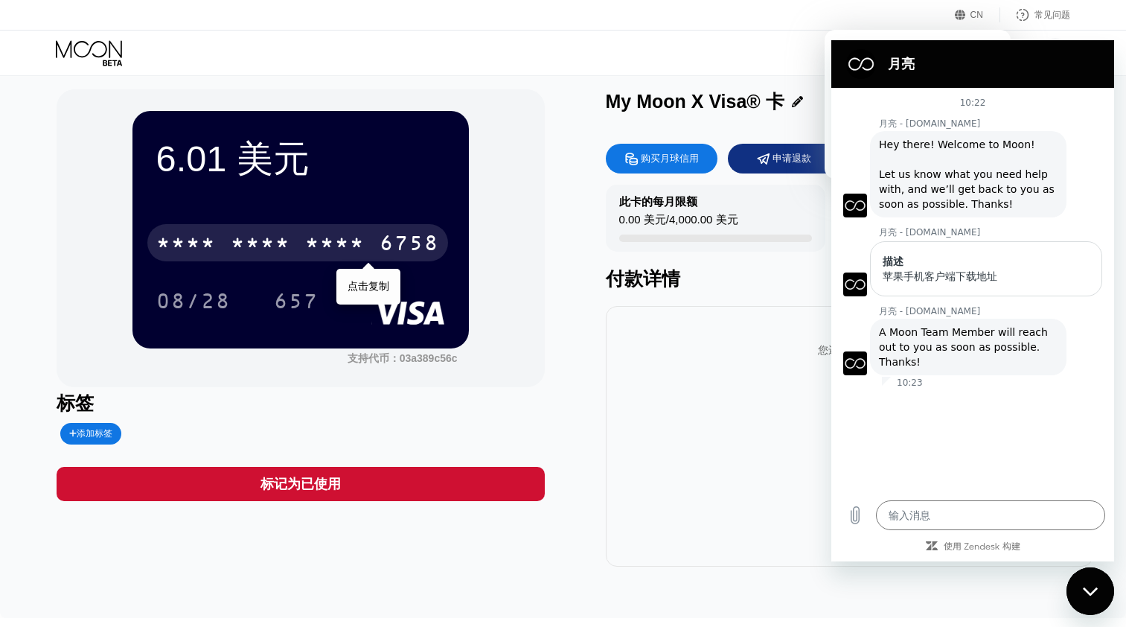
click at [348, 241] on div "* * * *" at bounding box center [335, 245] width 60 height 24
click at [339, 241] on div "2209" at bounding box center [335, 245] width 60 height 24
click at [342, 244] on div "* * * *" at bounding box center [335, 245] width 60 height 24
click at [402, 240] on div "6758" at bounding box center [410, 245] width 60 height 24
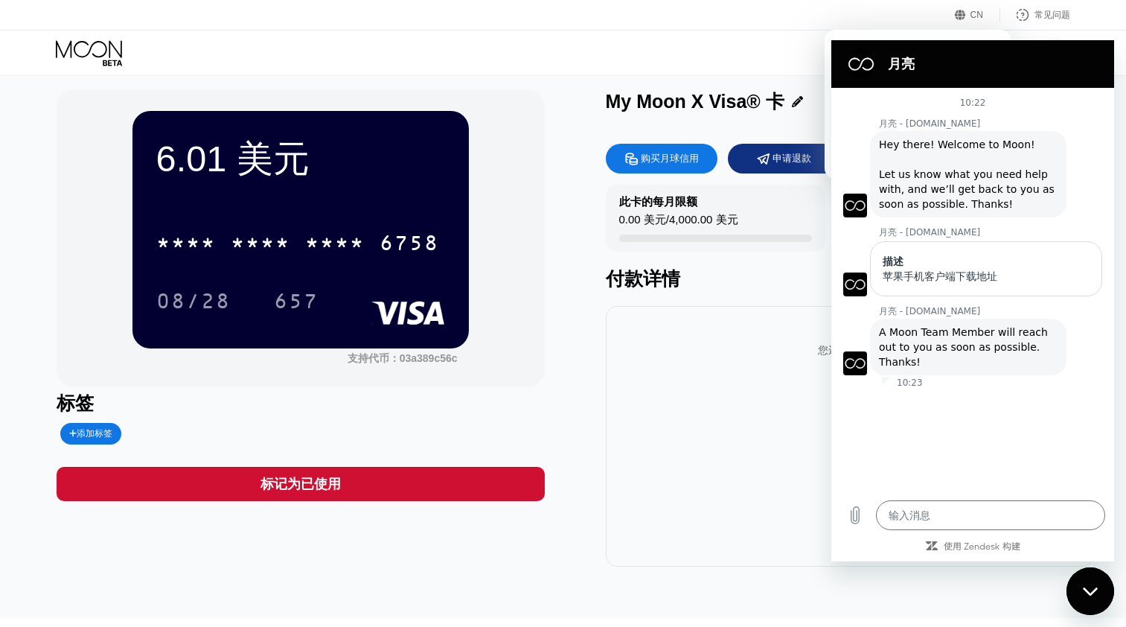
scroll to position [10, 0]
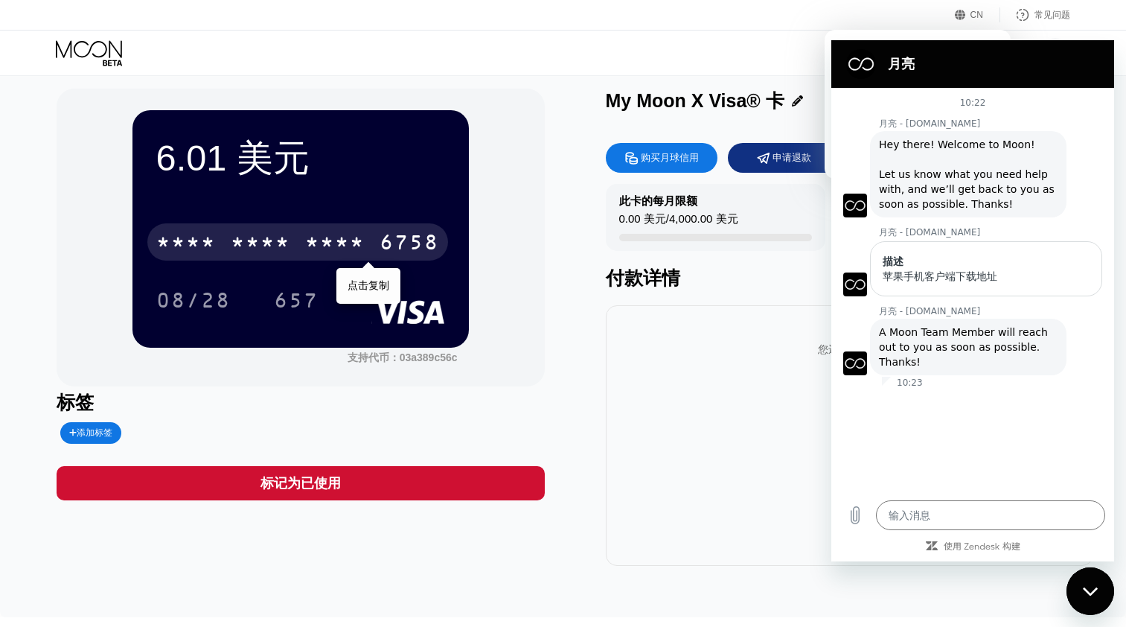
click at [316, 238] on div "* * * *" at bounding box center [335, 244] width 60 height 24
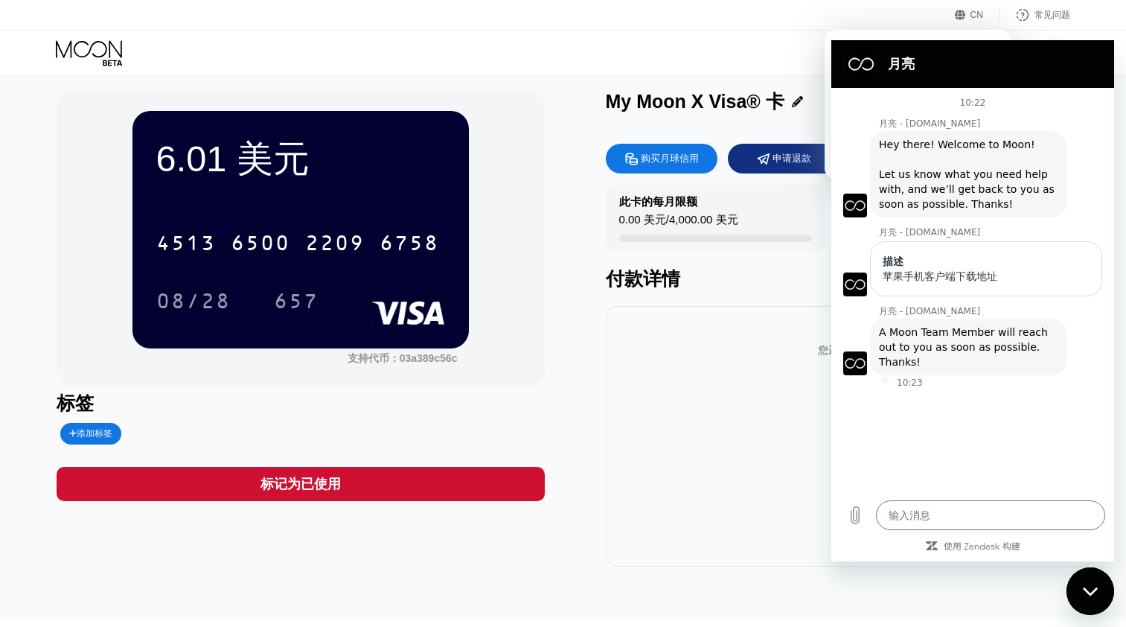
scroll to position [0, 0]
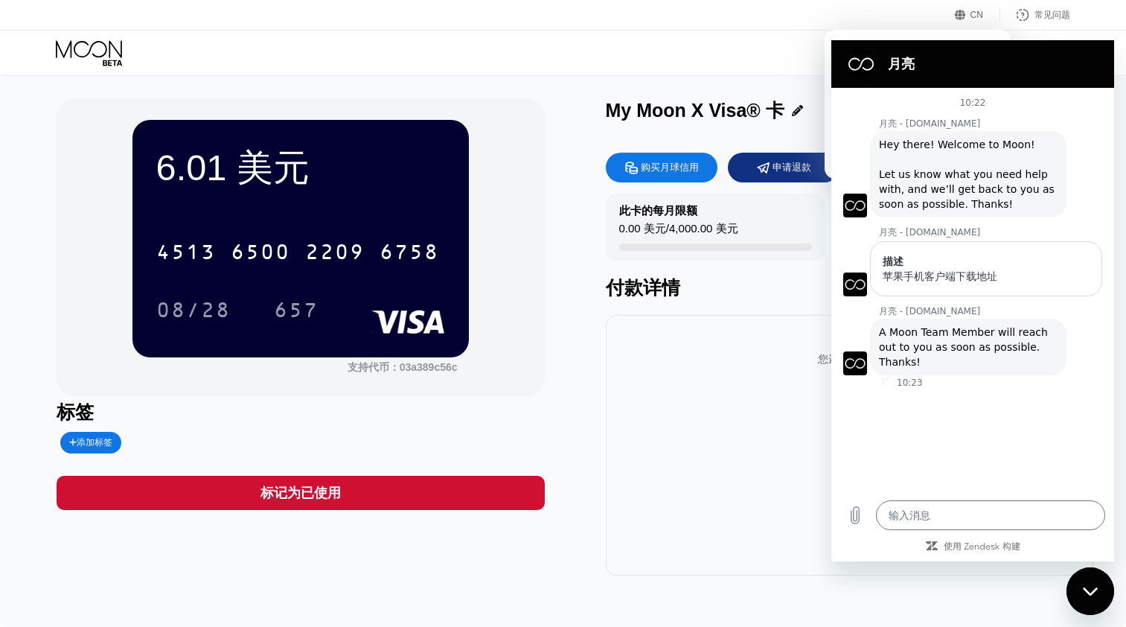
click at [668, 423] on div "您还没有交易" at bounding box center [850, 445] width 488 height 260
click at [566, 349] on div "6.01 美元 4513 6500 2209 6758 08/28 657 支持代币：03a389c56c 标签 添加标签 标记为已使用 My Moon X …" at bounding box center [564, 336] width 1014 height 477
click at [656, 471] on div "您还没有交易" at bounding box center [850, 445] width 488 height 260
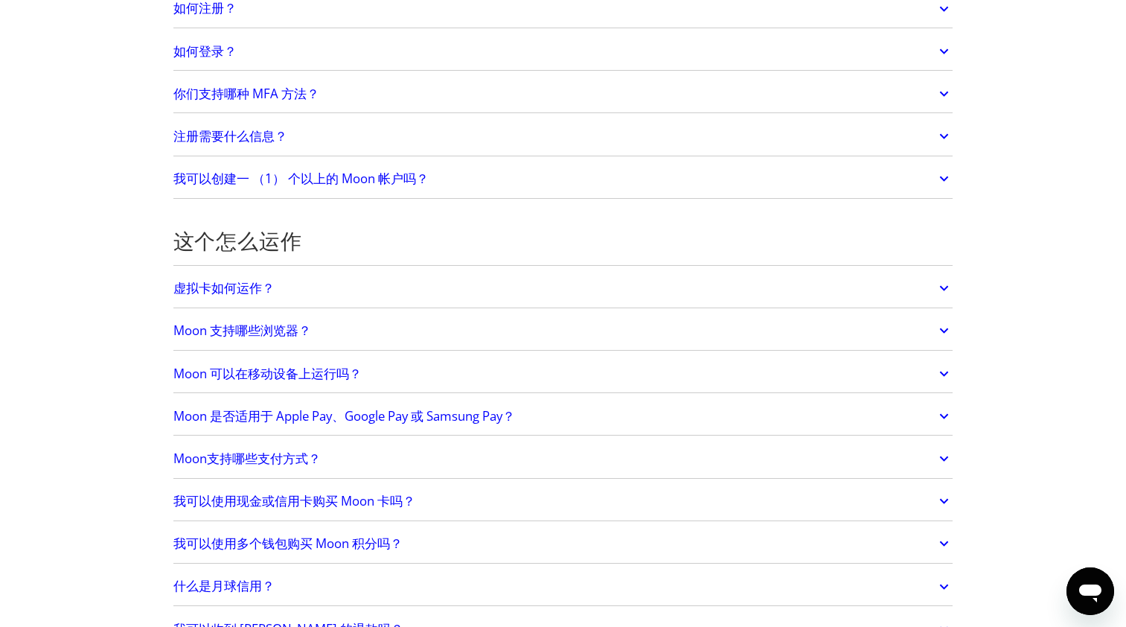
scroll to position [298, 0]
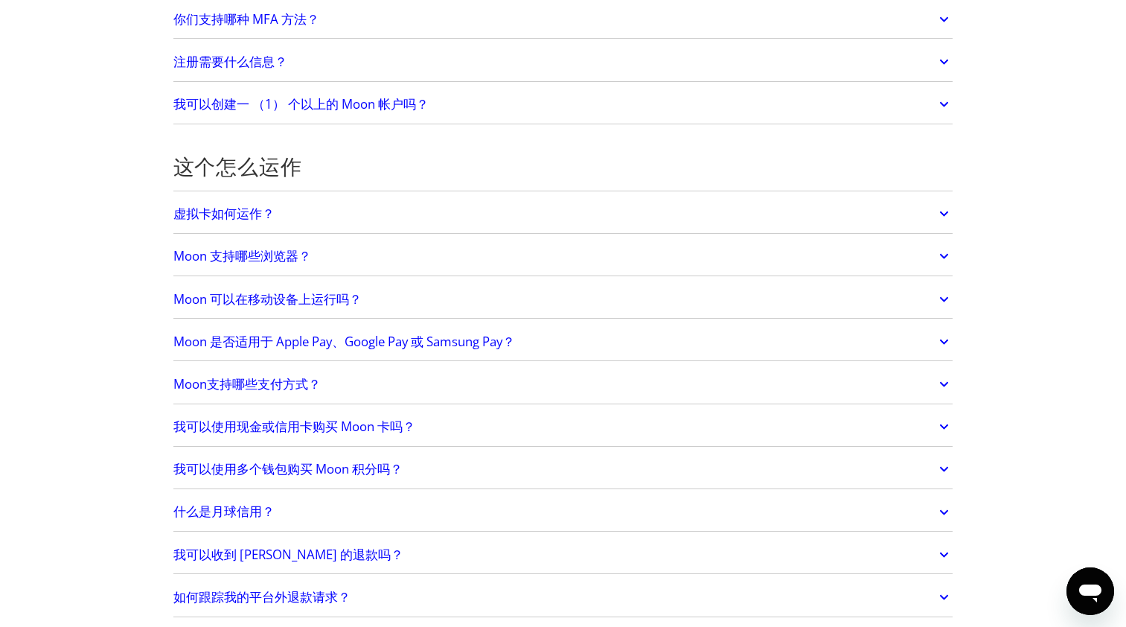
click at [275, 300] on h2 "Moon 可以在移动设备上运行吗？" at bounding box center [267, 299] width 188 height 15
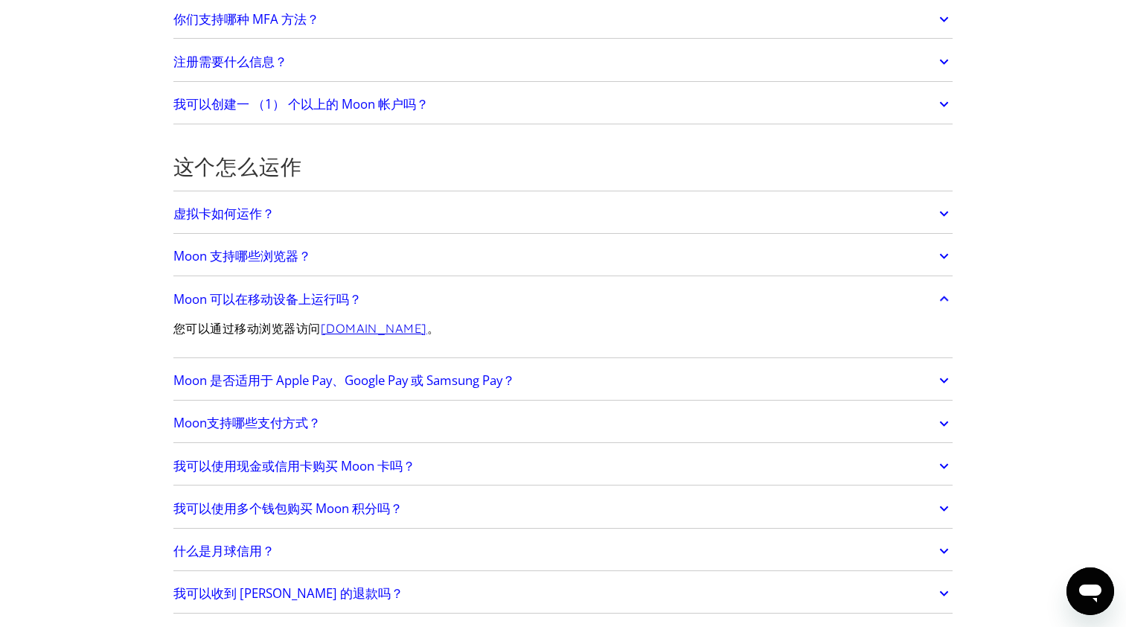
click at [396, 327] on link "[DOMAIN_NAME]" at bounding box center [374, 328] width 106 height 15
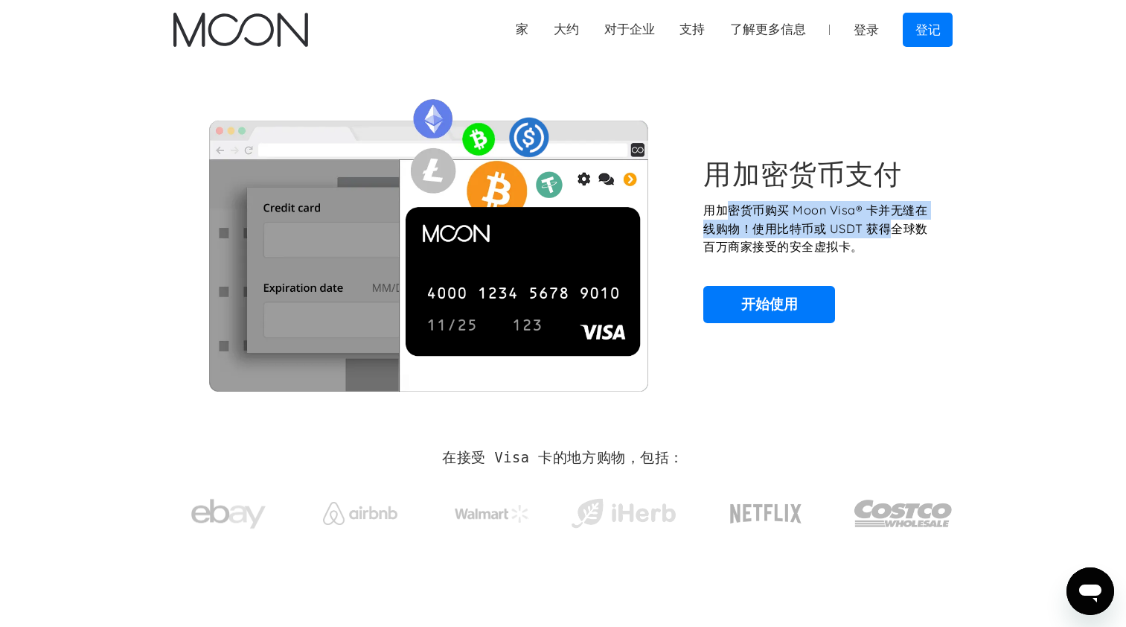
drag, startPoint x: 798, startPoint y: 217, endPoint x: 898, endPoint y: 222, distance: 100.6
click at [898, 222] on p "用加密货币购买 Moon Visa® 卡并无缝在线购物！使用比特币或 USDT 获得全球数百万商家接受的安全虚拟卡。" at bounding box center [819, 228] width 233 height 55
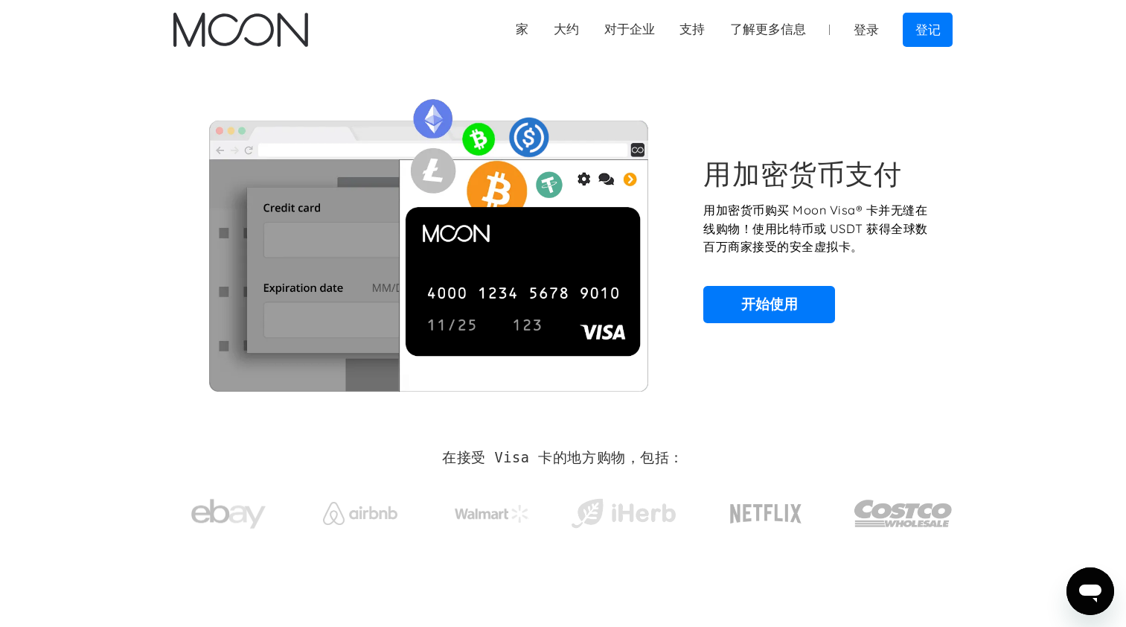
drag, startPoint x: 898, startPoint y: 222, endPoint x: 919, endPoint y: 298, distance: 79.4
click at [919, 298] on div "用加密货币支付 用加密货币购买 Moon Visa® 卡并无缝在线购物！使用比特币或 USDT 获得全球数百万商家接受的安全虚拟卡。 开始使用" at bounding box center [819, 240] width 233 height 166
click at [796, 422] on div "在接受 Visa 卡的地方购物，包括：" at bounding box center [563, 499] width 780 height 158
